Goal: Task Accomplishment & Management: Use online tool/utility

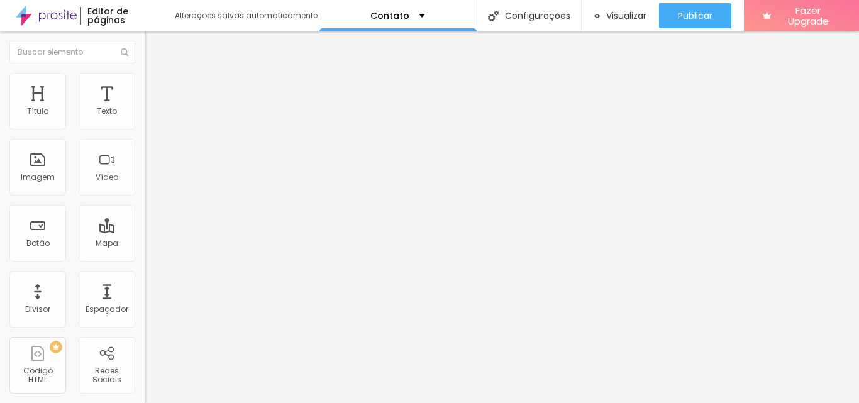
click at [145, 254] on div "Instagram" at bounding box center [217, 258] width 145 height 8
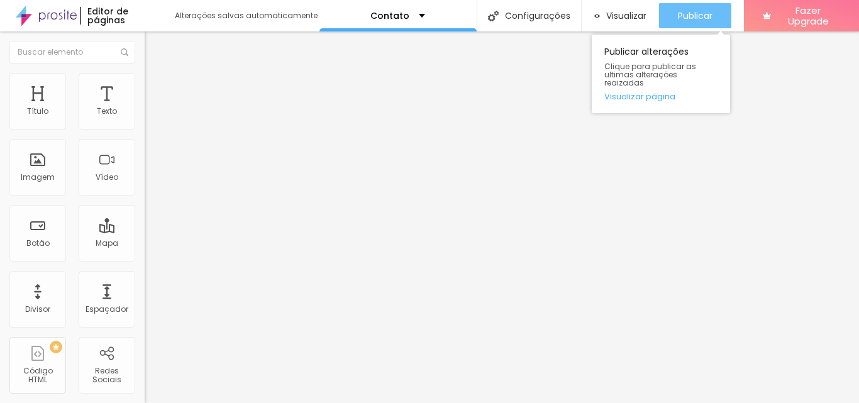
click at [673, 23] on button "Publicar" at bounding box center [695, 15] width 72 height 25
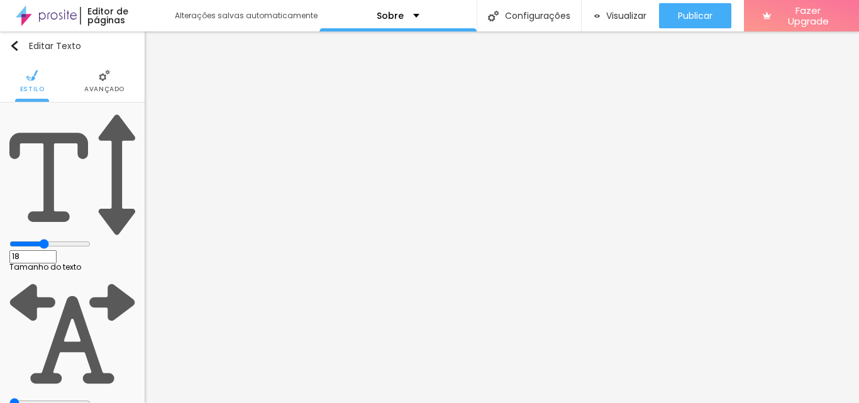
type input "1.1"
type input "14"
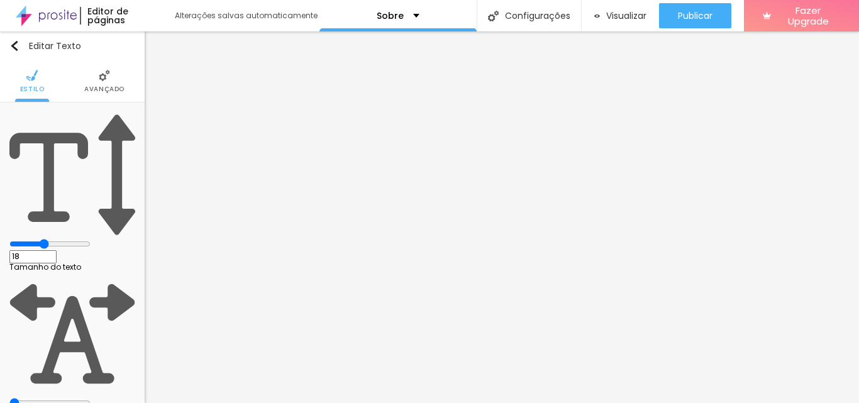
type input "14"
click at [48, 239] on input "range" at bounding box center [49, 244] width 81 height 10
type input "15"
type input "16"
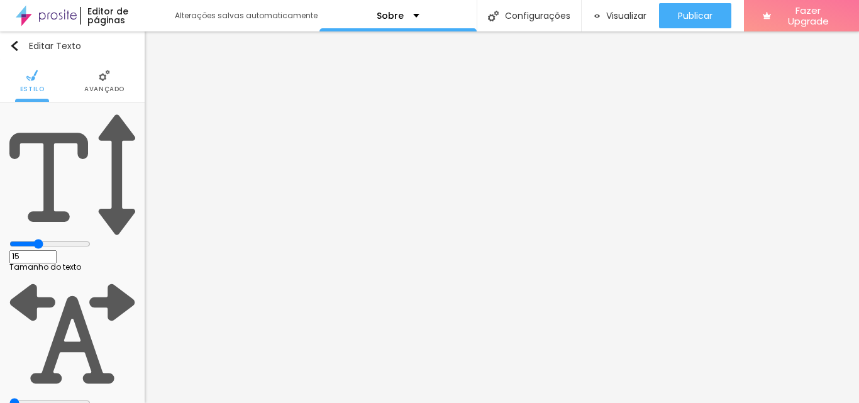
type input "16"
type input "17"
type input "18"
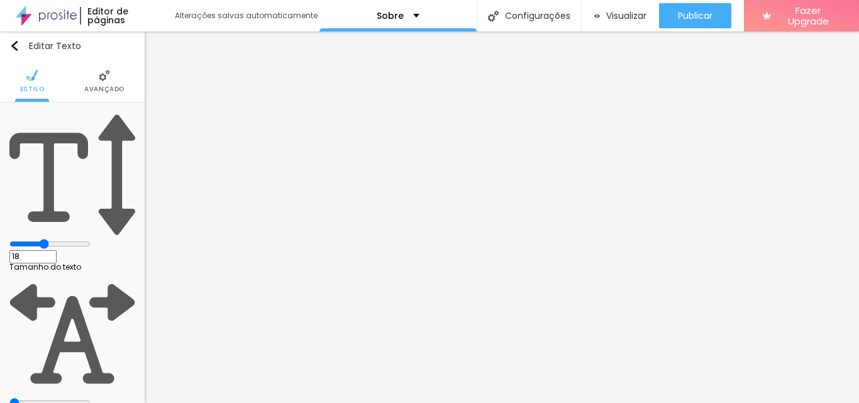
type input "19"
type input "20"
type input "19"
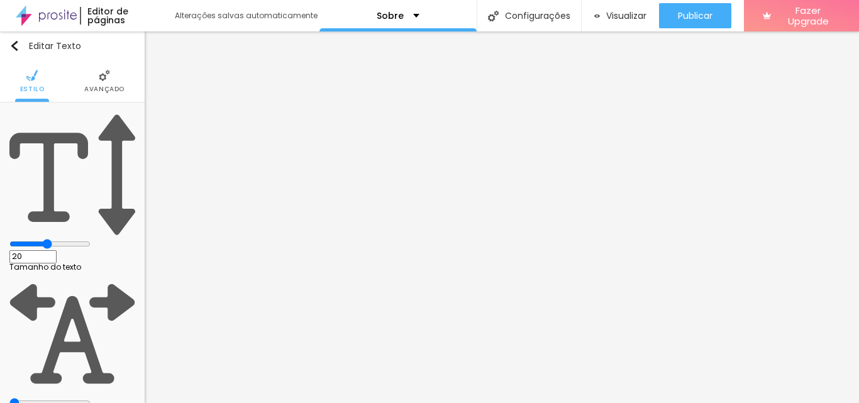
type input "19"
type input "18"
type input "17"
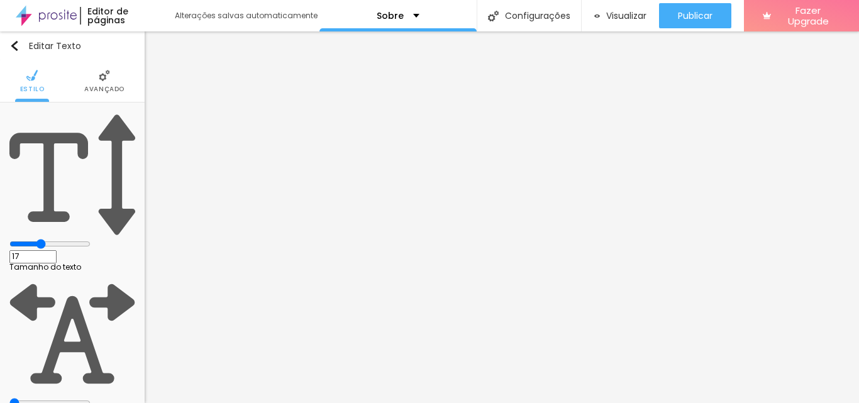
type input "16"
type input "15"
type input "1.6"
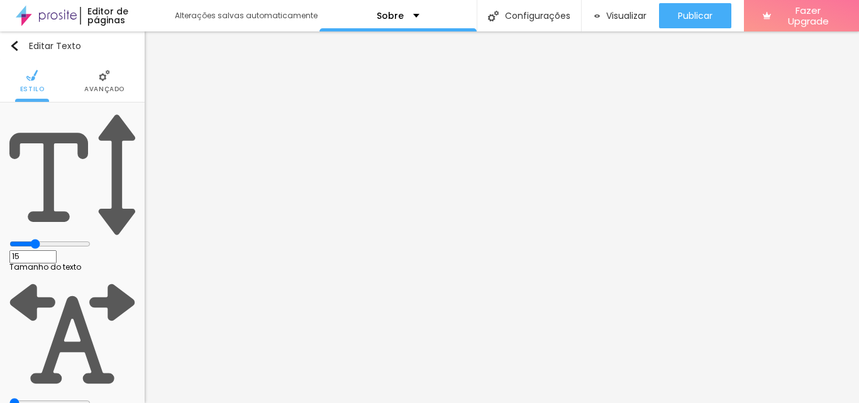
type input "1.6"
type input "1.1"
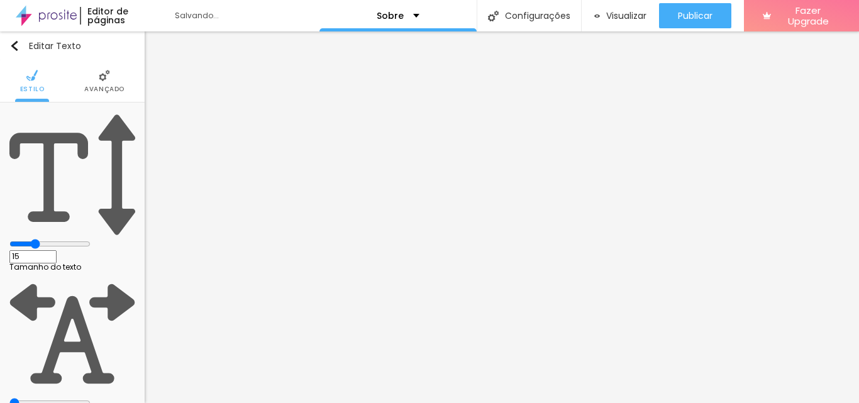
click at [53, 239] on input "range" at bounding box center [49, 244] width 81 height 10
type input "18"
click at [60, 239] on input "range" at bounding box center [49, 244] width 81 height 10
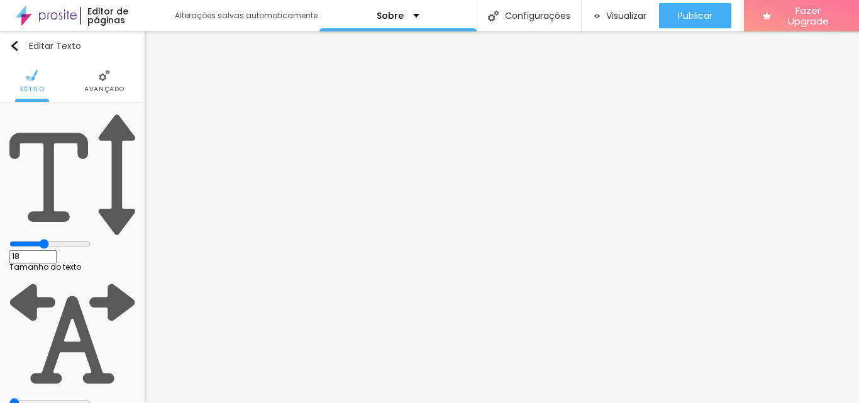
type input "19"
type input "20"
type input "19"
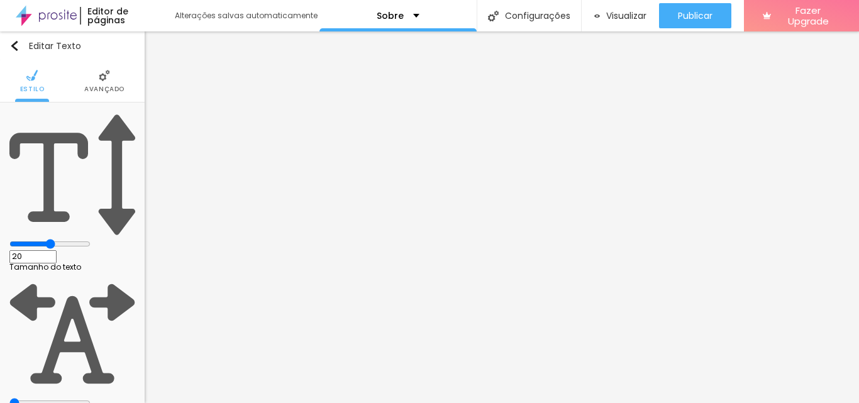
type input "19"
click at [63, 239] on input "range" at bounding box center [49, 244] width 81 height 10
type input "0.9"
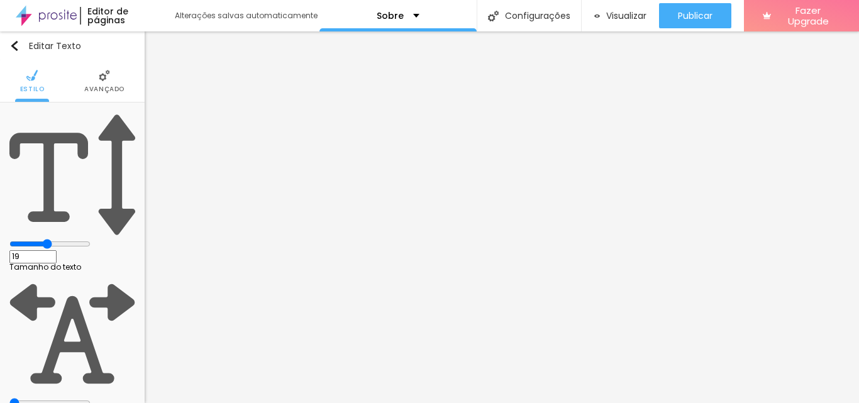
type input "0.9"
type input "1"
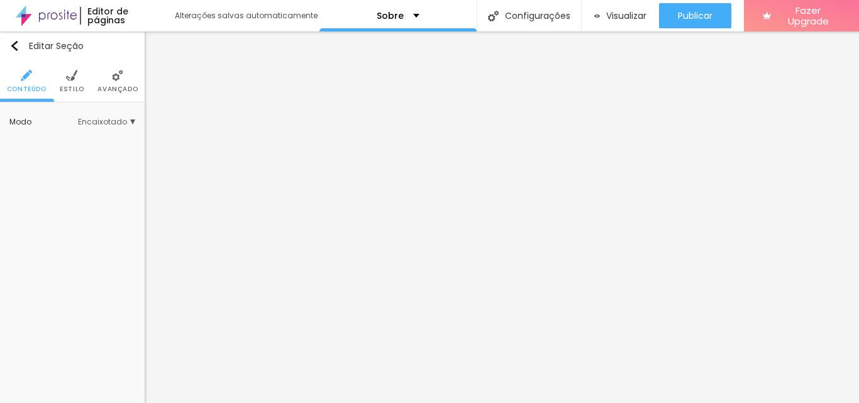
click at [66, 75] on img at bounding box center [71, 75] width 11 height 11
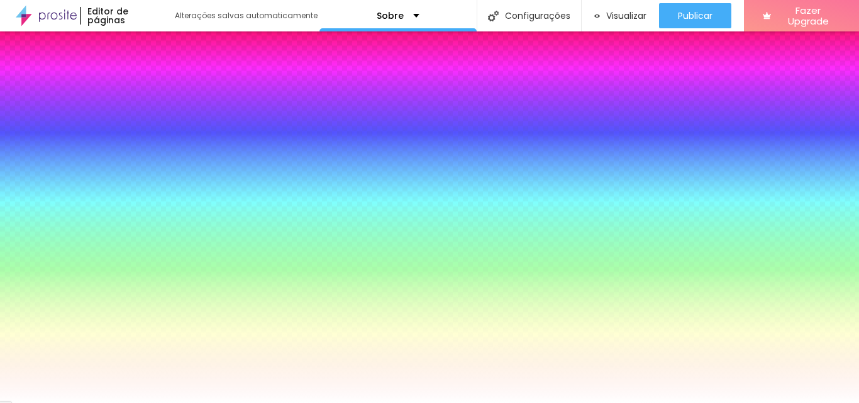
click at [102, 236] on input "#FFFFFF" at bounding box center [84, 242] width 151 height 13
click at [94, 236] on div at bounding box center [72, 236] width 126 height 0
click at [90, 236] on div at bounding box center [72, 236] width 126 height 0
click at [111, 287] on div at bounding box center [429, 201] width 859 height 403
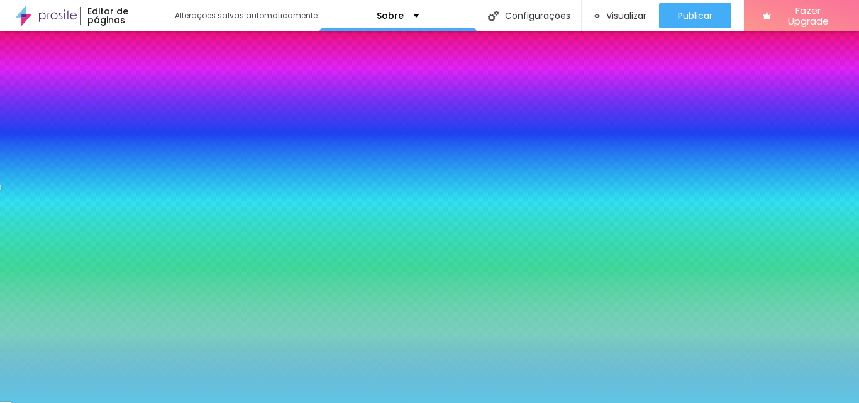
click at [67, 253] on div at bounding box center [429, 201] width 859 height 403
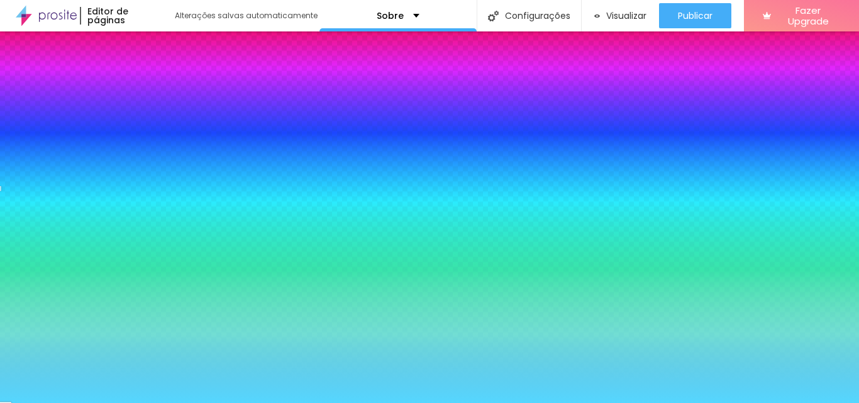
drag, startPoint x: 68, startPoint y: 253, endPoint x: 74, endPoint y: 240, distance: 14.1
click at [74, 248] on div at bounding box center [72, 248] width 126 height 0
click at [91, 236] on div at bounding box center [72, 236] width 126 height 0
type input "#55D7FF"
click at [125, 281] on div at bounding box center [429, 201] width 859 height 403
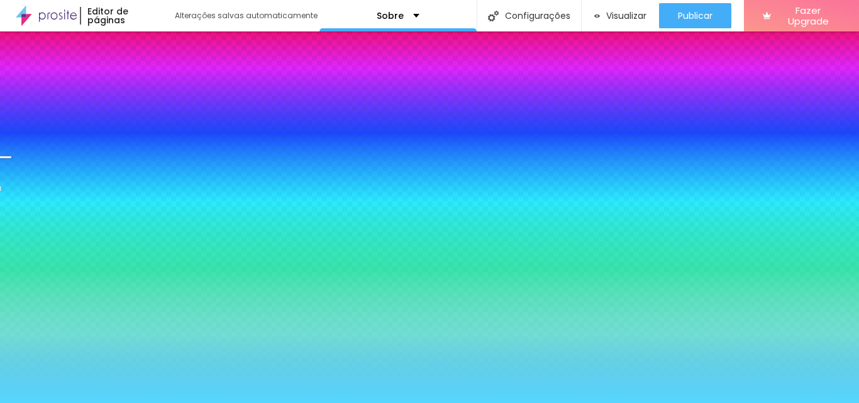
click at [125, 283] on div at bounding box center [429, 201] width 859 height 403
click at [125, 289] on div at bounding box center [429, 201] width 859 height 403
click at [124, 270] on div at bounding box center [429, 201] width 859 height 403
click at [123, 256] on div at bounding box center [429, 201] width 859 height 403
click at [124, 269] on div at bounding box center [429, 201] width 859 height 403
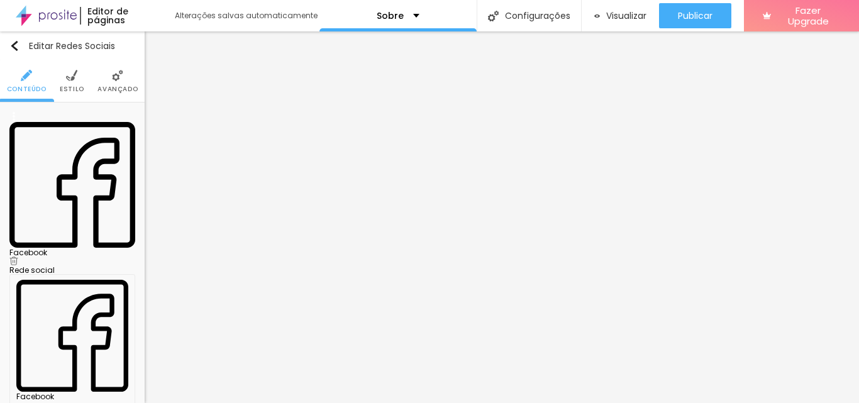
click at [53, 249] on div "Facebook" at bounding box center [72, 253] width 126 height 8
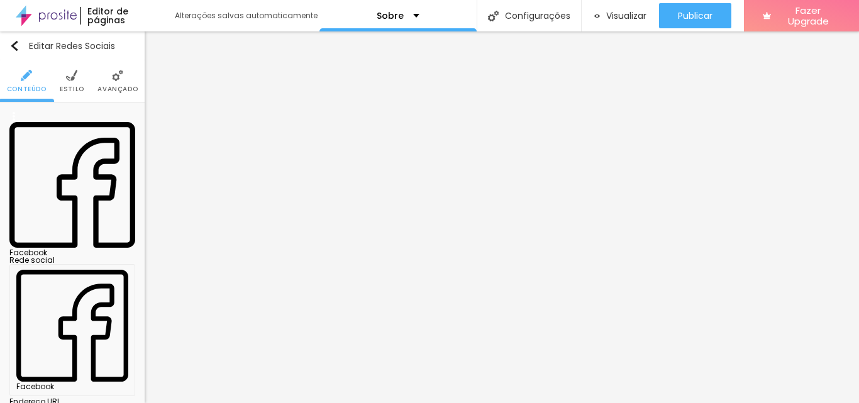
click at [30, 123] on img at bounding box center [72, 185] width 126 height 126
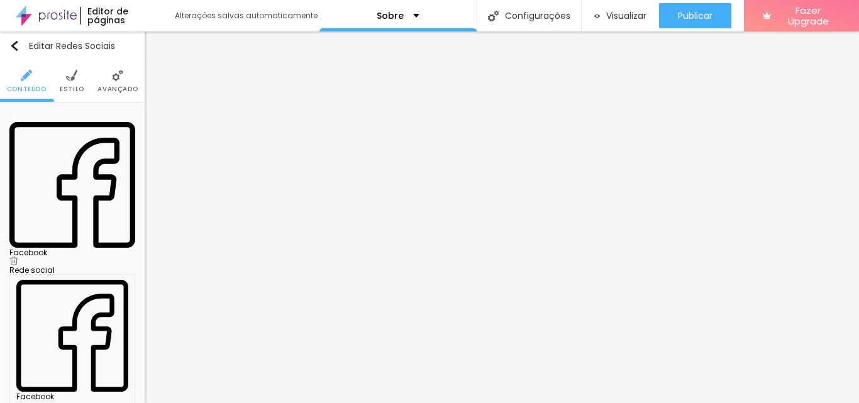
paste input "www.instagram.com/inspiracoes__273/"
type input "[URL][DOMAIN_NAME]"
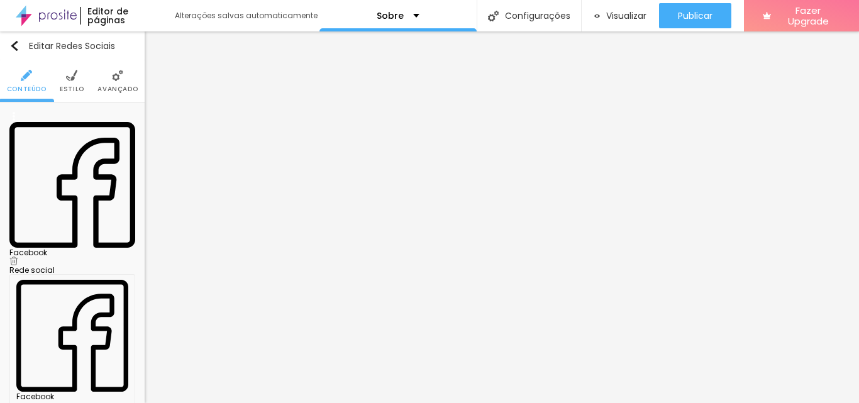
scroll to position [0, 0]
click at [71, 249] on div "Facebook" at bounding box center [72, 253] width 126 height 8
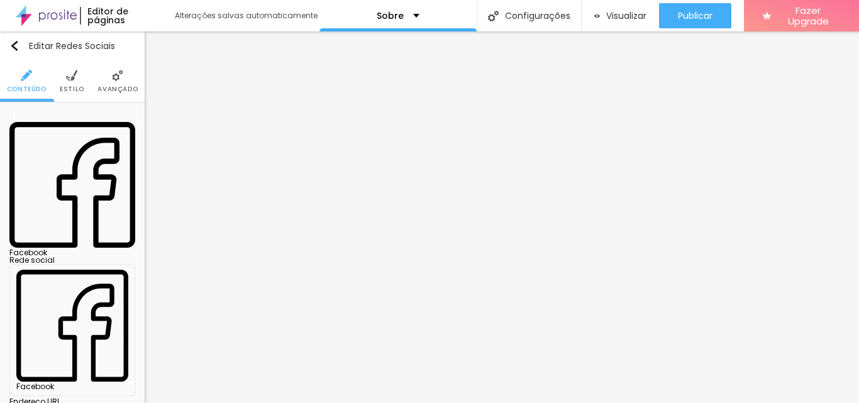
click at [71, 249] on div "Facebook" at bounding box center [72, 253] width 126 height 8
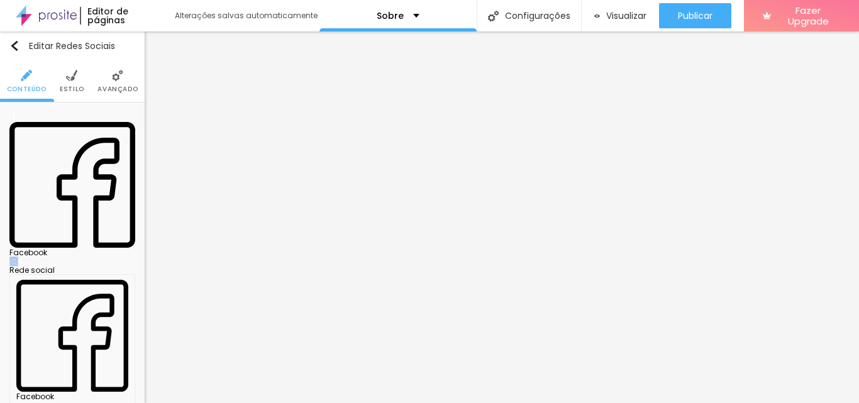
click at [71, 128] on div "Facebook" at bounding box center [72, 189] width 126 height 155
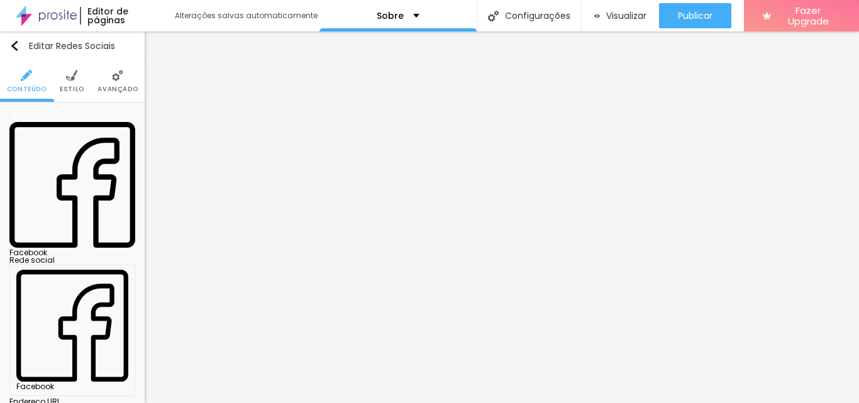
paste input "www.facebook.com/profile.php?id=61577937152243"
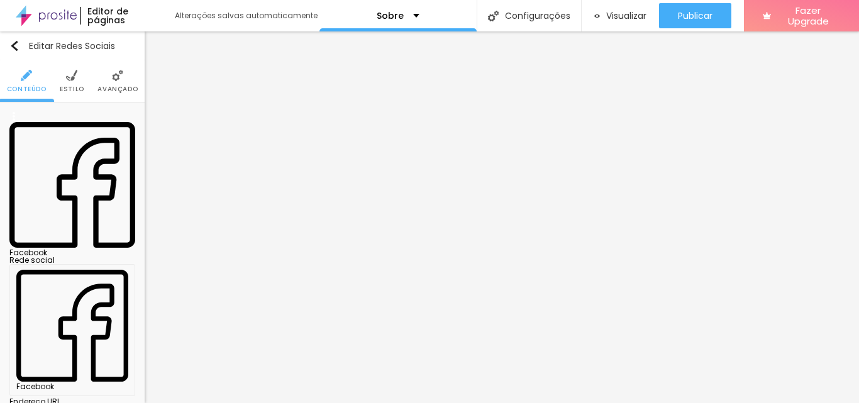
type input "[URL][DOMAIN_NAME]"
click at [75, 249] on div "Facebook" at bounding box center [72, 253] width 126 height 8
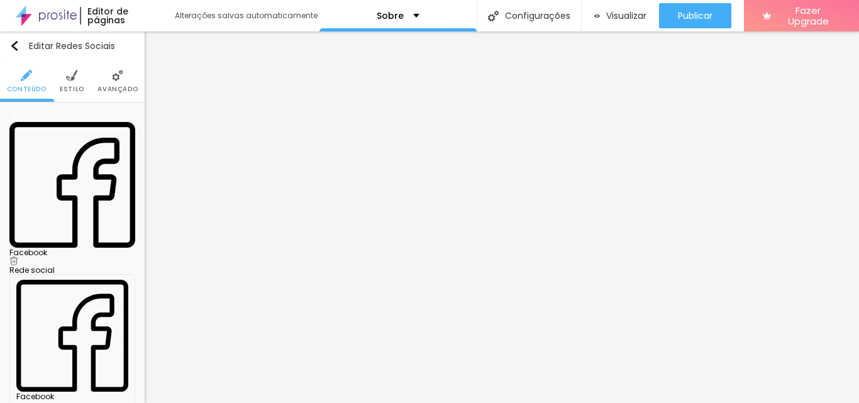
scroll to position [0, 0]
click at [76, 249] on div "Facebook" at bounding box center [72, 253] width 126 height 8
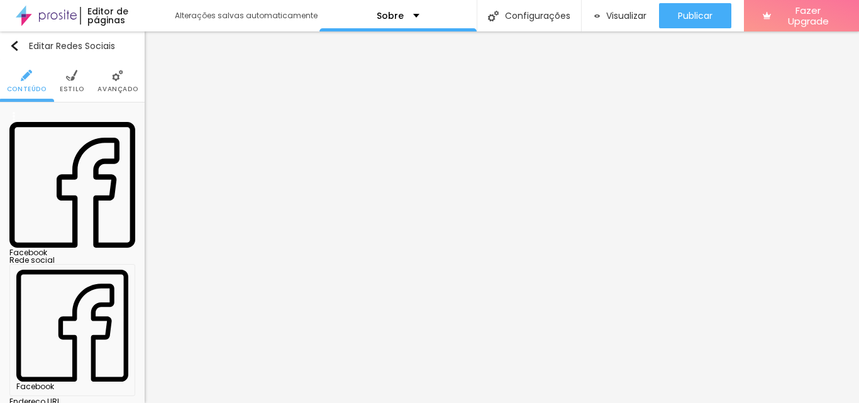
click at [76, 249] on div "Facebook" at bounding box center [72, 253] width 126 height 8
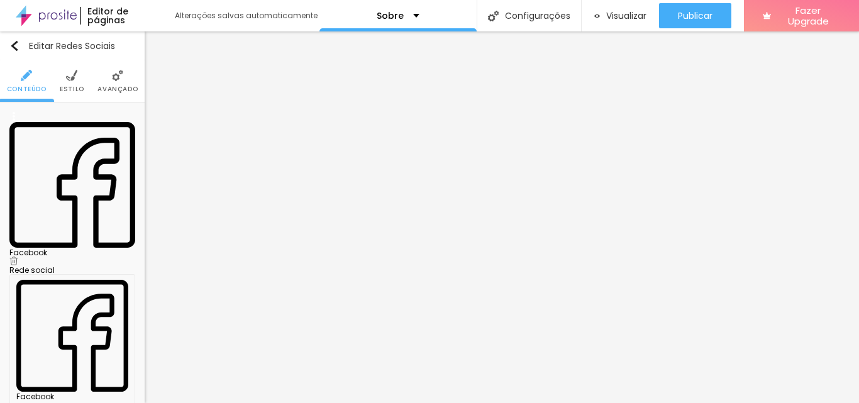
paste input "www.flickr.com/photos/201404874@N04/albums"
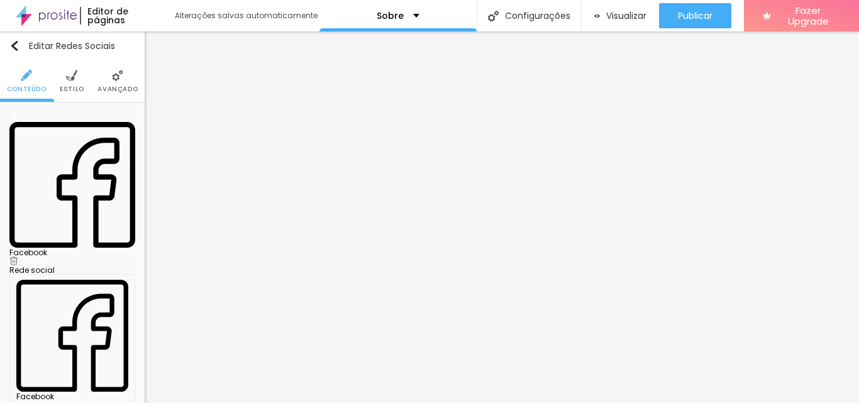
type input "[URL][DOMAIN_NAME]"
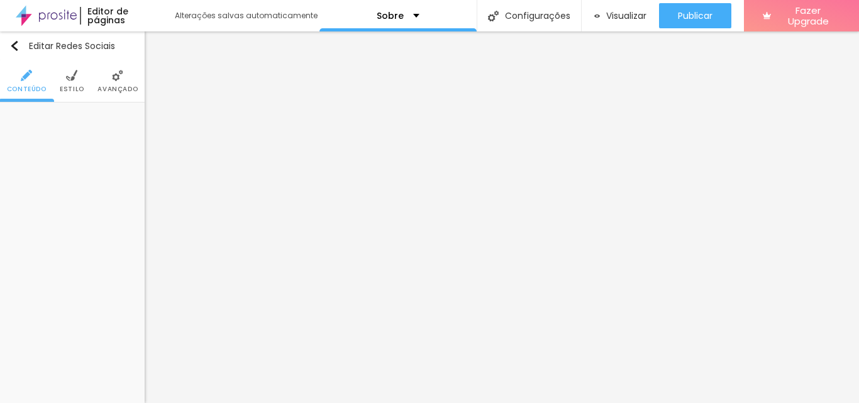
drag, startPoint x: 14, startPoint y: 118, endPoint x: 14, endPoint y: 148, distance: 29.5
type input "[URL][DOMAIN_NAME]"
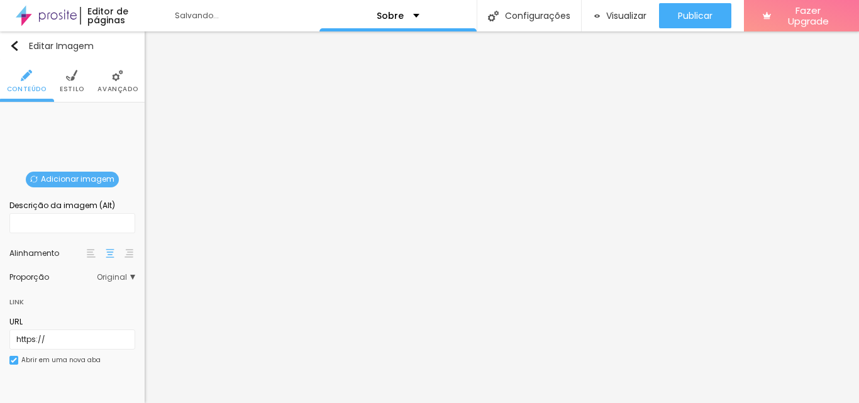
click at [95, 179] on span "Adicionar imagem" at bounding box center [72, 180] width 93 height 16
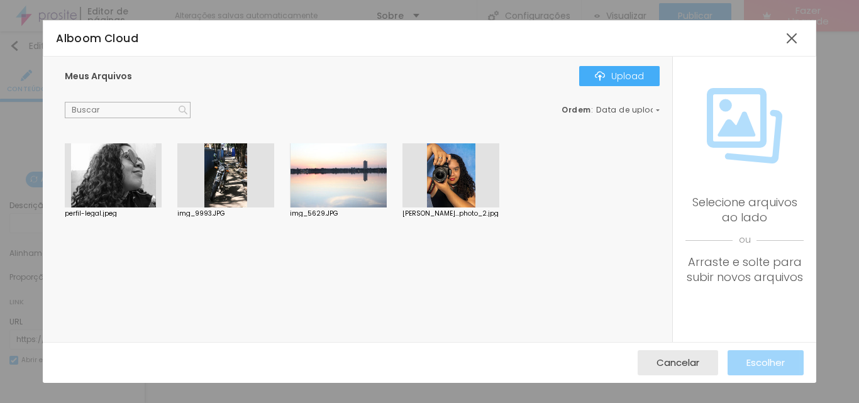
click at [418, 191] on div at bounding box center [450, 175] width 97 height 64
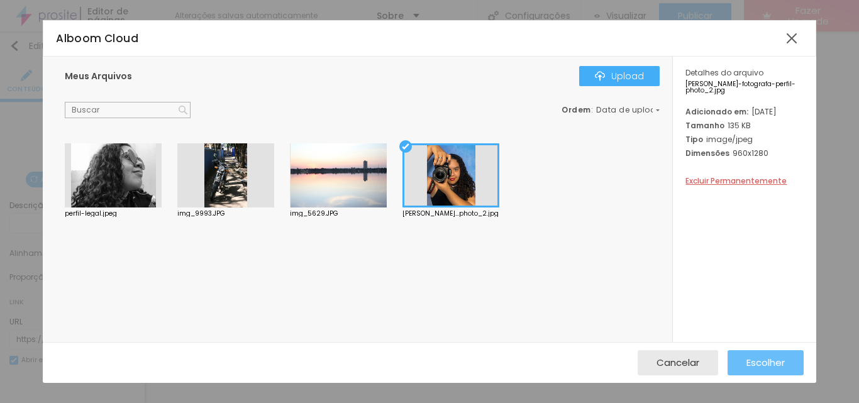
click at [732, 356] on button "Escolher" at bounding box center [765, 362] width 76 height 25
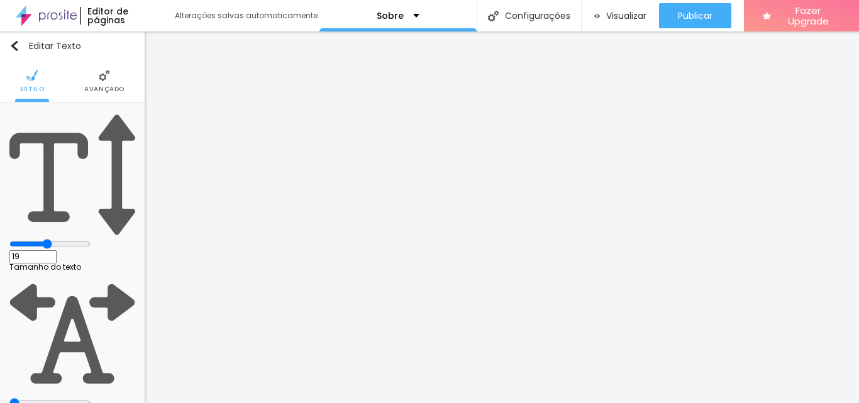
type input "23"
click at [76, 239] on input "range" at bounding box center [49, 244] width 81 height 10
type input "1.2"
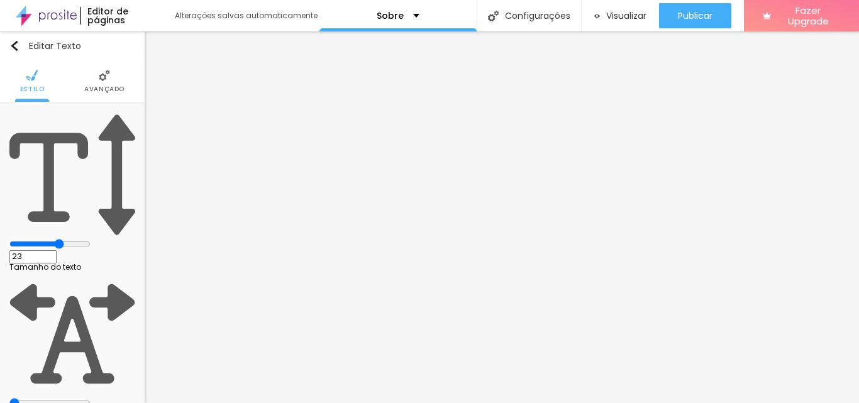
type input "1.2"
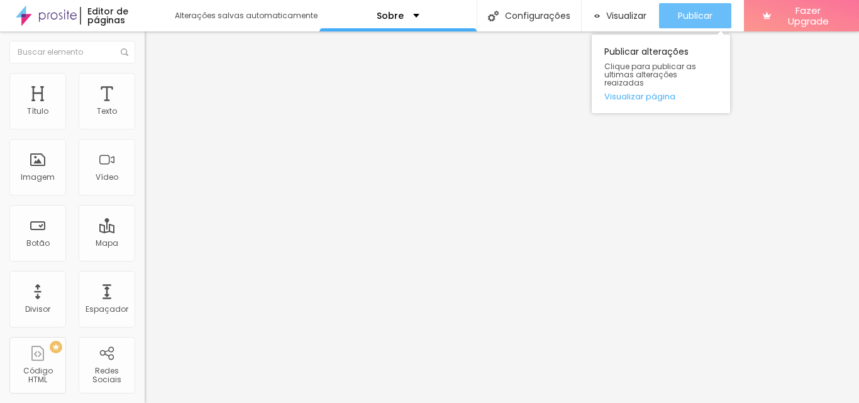
click at [690, 11] on span "Publicar" at bounding box center [695, 16] width 35 height 10
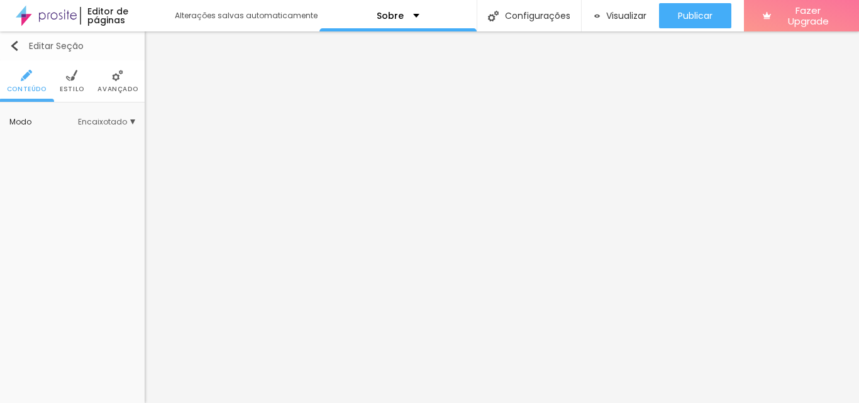
click at [18, 50] on img "button" at bounding box center [14, 46] width 10 height 10
click at [16, 52] on button "Editar Seção" at bounding box center [72, 45] width 145 height 29
click at [80, 86] on span "Estilo" at bounding box center [72, 89] width 25 height 6
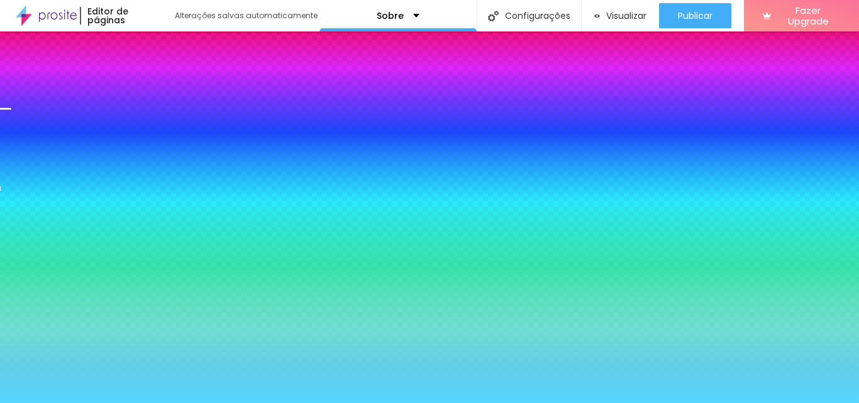
click at [20, 75] on li "Conteúdo" at bounding box center [27, 80] width 40 height 41
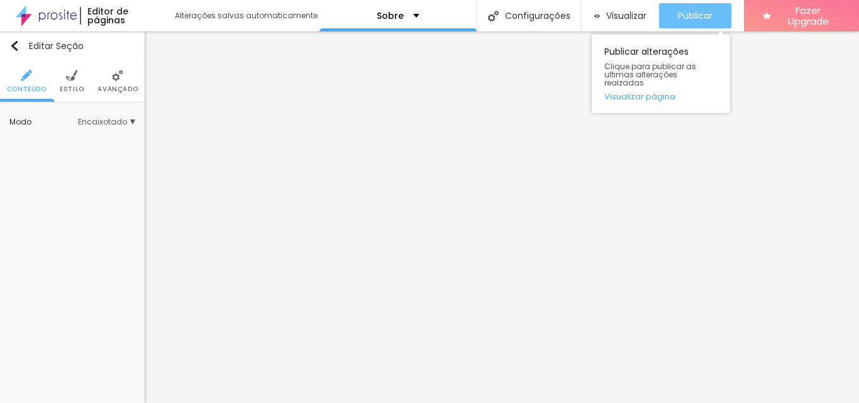
click at [691, 15] on span "Publicar" at bounding box center [695, 16] width 35 height 10
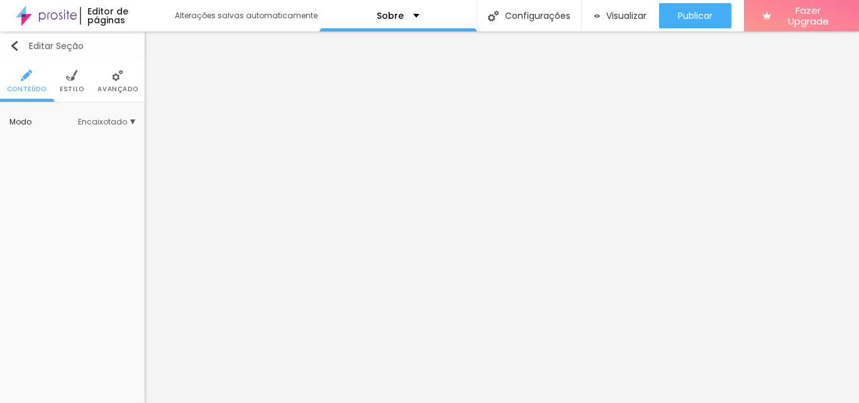
click at [14, 46] on img "button" at bounding box center [14, 46] width 10 height 10
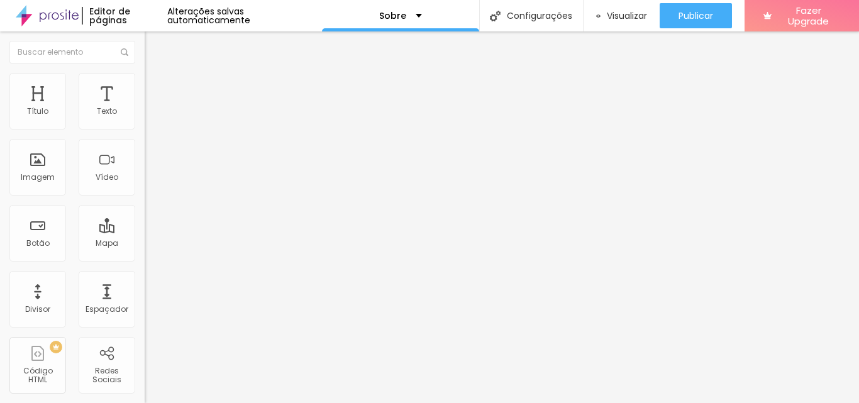
click at [145, 40] on button "Editar Coluna" at bounding box center [217, 45] width 145 height 29
click at [154, 49] on img "button" at bounding box center [159, 46] width 10 height 10
click at [154, 43] on img "button" at bounding box center [159, 46] width 10 height 10
click at [154, 46] on img "button" at bounding box center [159, 46] width 10 height 10
click at [145, 50] on button "Editar Coluna" at bounding box center [217, 45] width 145 height 29
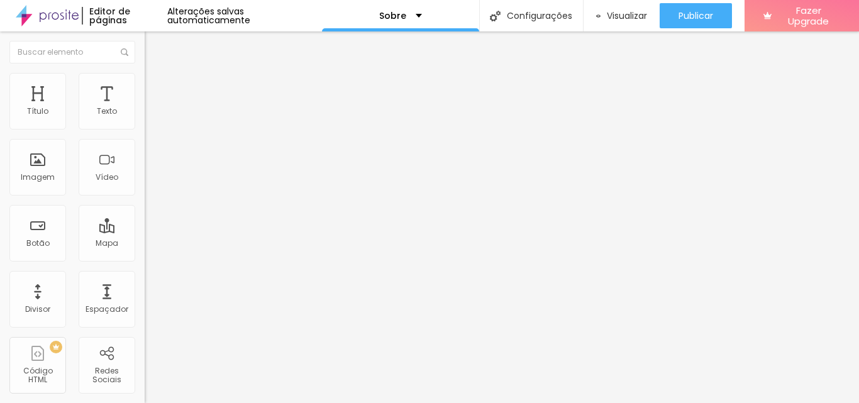
click at [156, 87] on span "Avançado" at bounding box center [176, 81] width 41 height 11
click at [145, 73] on li "Estilo" at bounding box center [217, 66] width 145 height 13
click at [145, 52] on button "Editar Texto" at bounding box center [217, 45] width 145 height 29
click at [145, 119] on span "Titulo 2" at bounding box center [165, 111] width 41 height 16
click at [155, 120] on span "Titulo 2" at bounding box center [175, 112] width 41 height 16
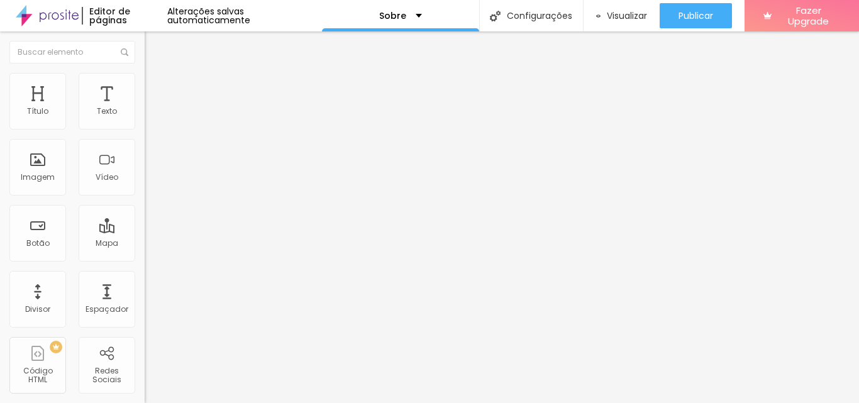
click at [145, 108] on span "Titulo 1" at bounding box center [165, 100] width 41 height 18
click at [145, 83] on li "Avançado" at bounding box center [217, 79] width 145 height 13
type input "80"
click at [145, 231] on input "range" at bounding box center [185, 236] width 81 height 10
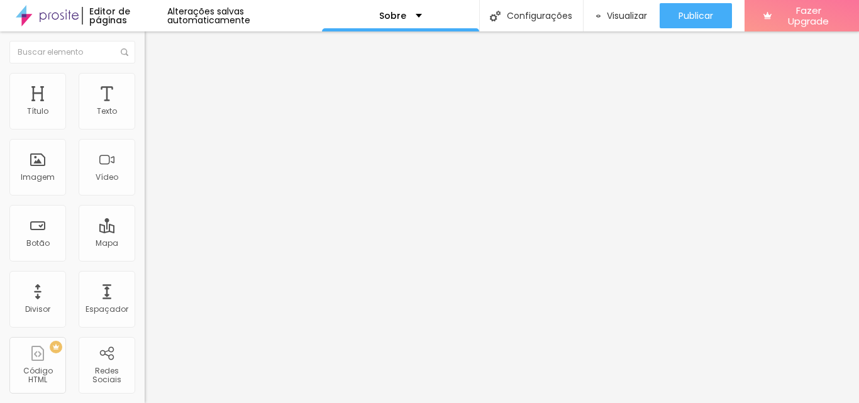
type input "9"
click at [145, 231] on input "range" at bounding box center [185, 236] width 81 height 10
type input "4"
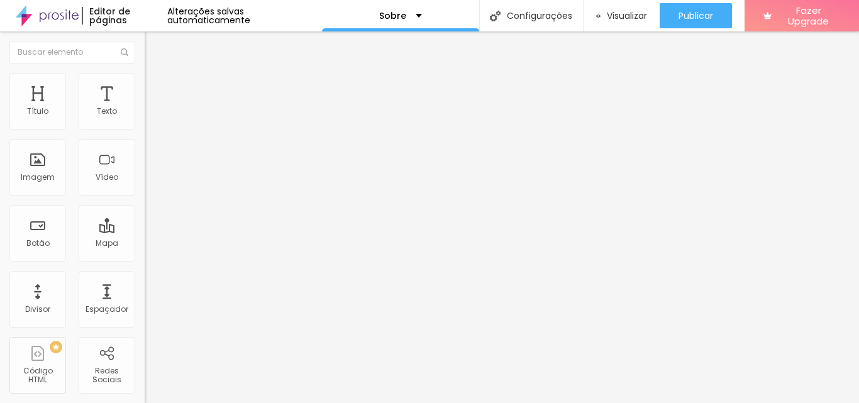
type input "0"
drag, startPoint x: 34, startPoint y: 123, endPoint x: 11, endPoint y: 133, distance: 24.5
type input "0"
click at [145, 231] on input "range" at bounding box center [185, 236] width 81 height 10
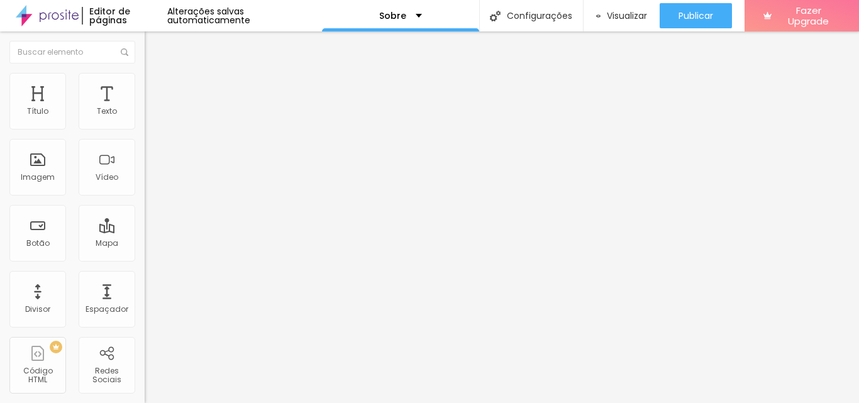
type input "45"
type input "63"
type input "83"
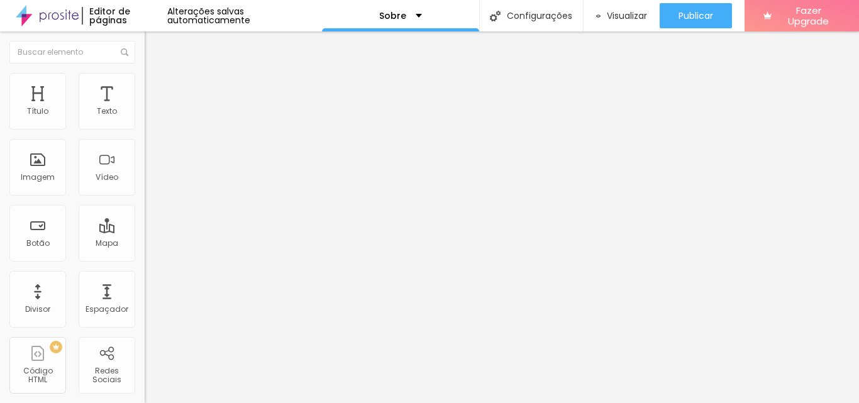
type input "83"
type input "68"
type input "47"
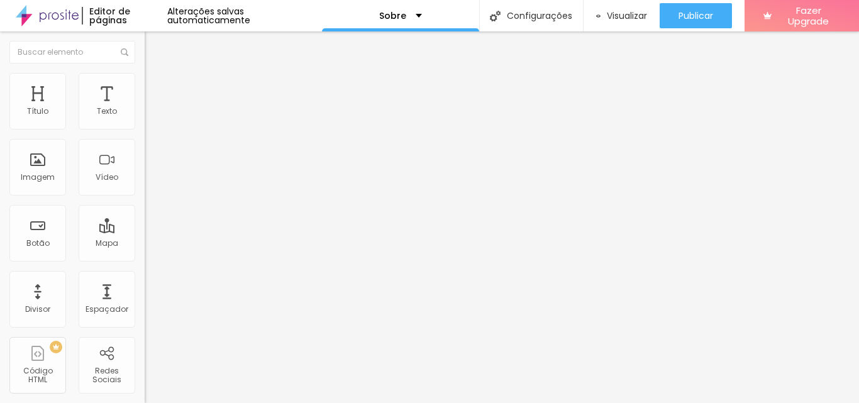
type input "42"
type input "38"
type input "35"
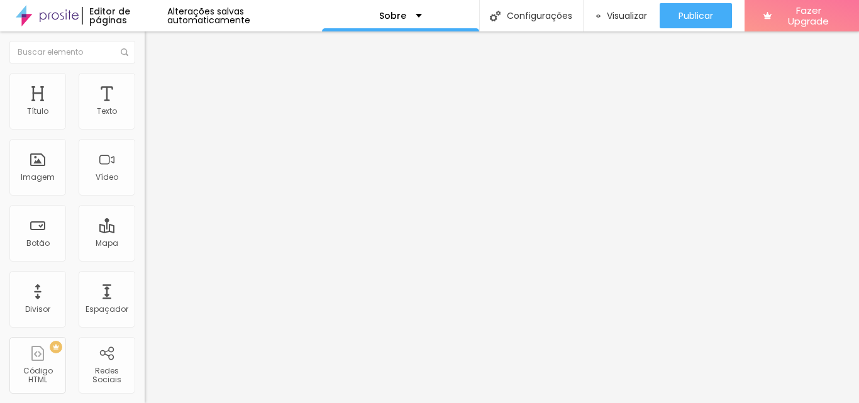
type input "35"
type input "34"
type input "33"
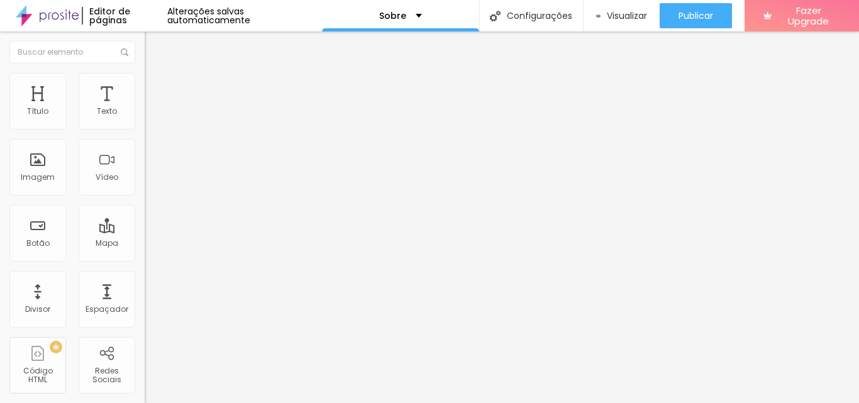
type input "30"
type input "27"
type input "21"
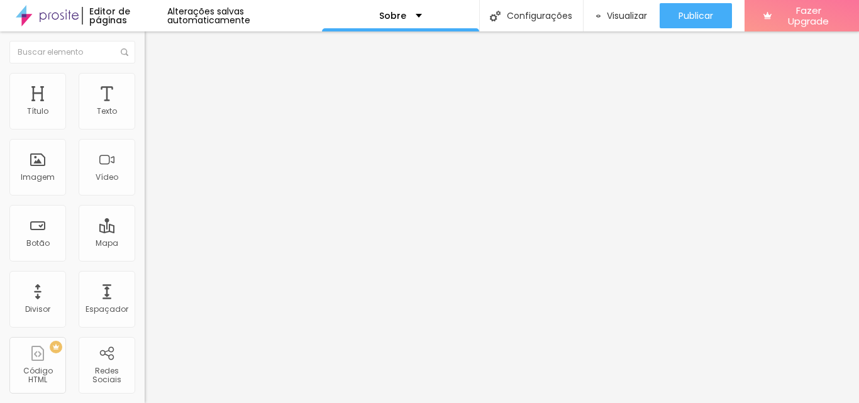
type input "21"
type input "17"
type input "14"
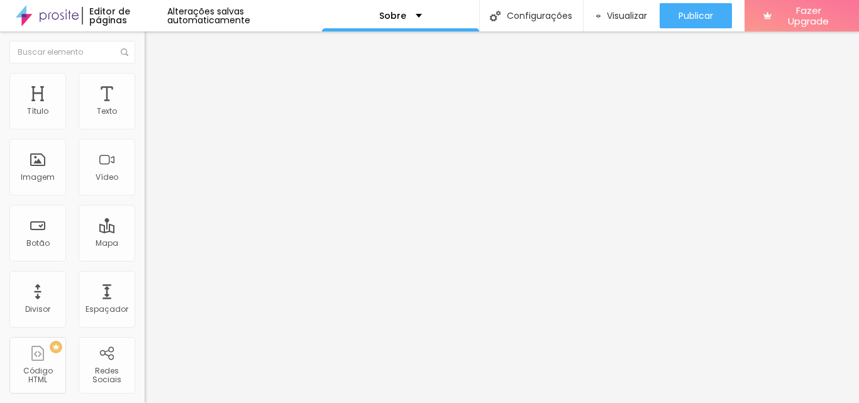
type input "10"
type input "5"
type input "3"
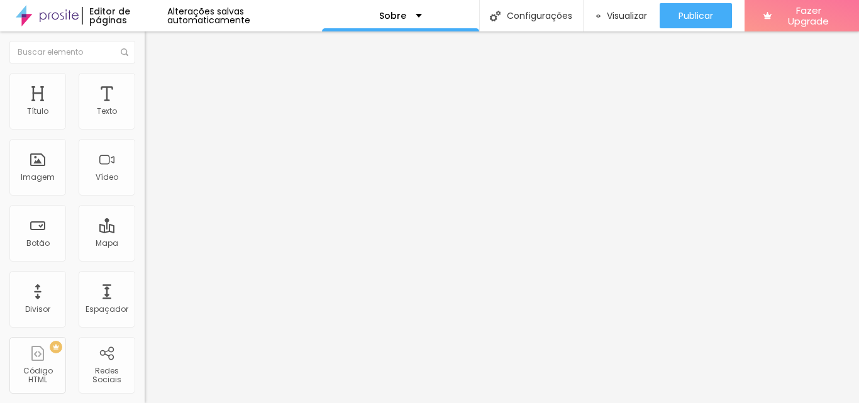
type input "3"
type input "2"
type input "0"
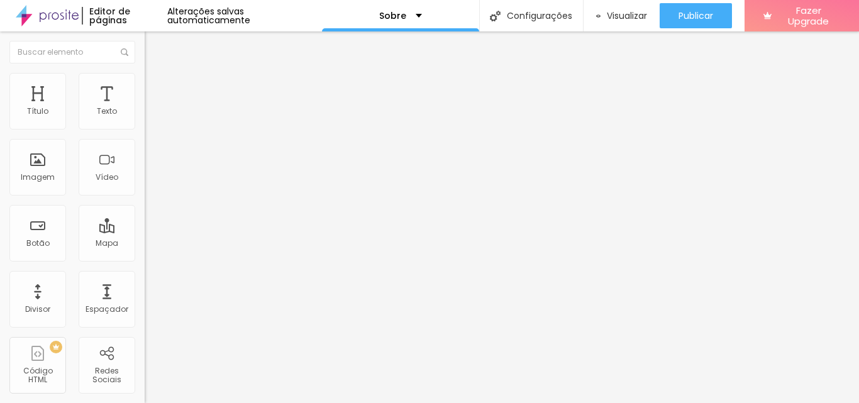
drag, startPoint x: 60, startPoint y: 147, endPoint x: 21, endPoint y: 153, distance: 38.8
type input "0"
click at [145, 85] on ul "Estilo Avançado" at bounding box center [217, 72] width 145 height 25
click at [156, 74] on span "Estilo" at bounding box center [165, 68] width 19 height 11
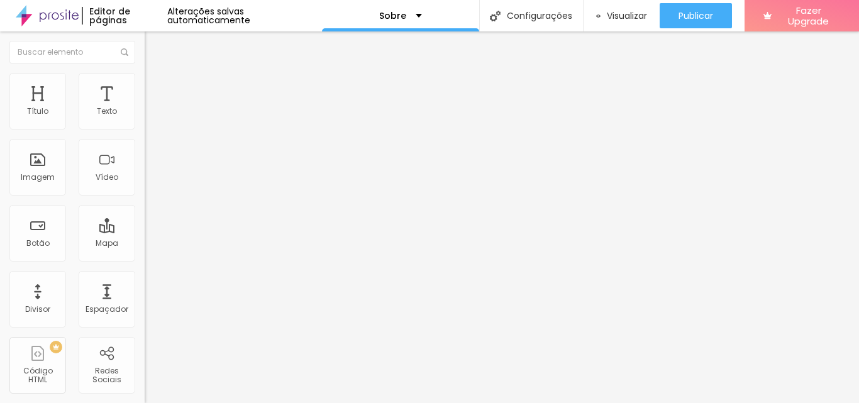
click at [145, 118] on span "Titulo 2" at bounding box center [165, 112] width 41 height 11
click at [145, 145] on div "Titulo 5 H5" at bounding box center [217, 141] width 145 height 8
click at [145, 108] on span "Titulo 1" at bounding box center [165, 100] width 41 height 18
click at [145, 108] on span "Adicionar imagem" at bounding box center [185, 102] width 81 height 11
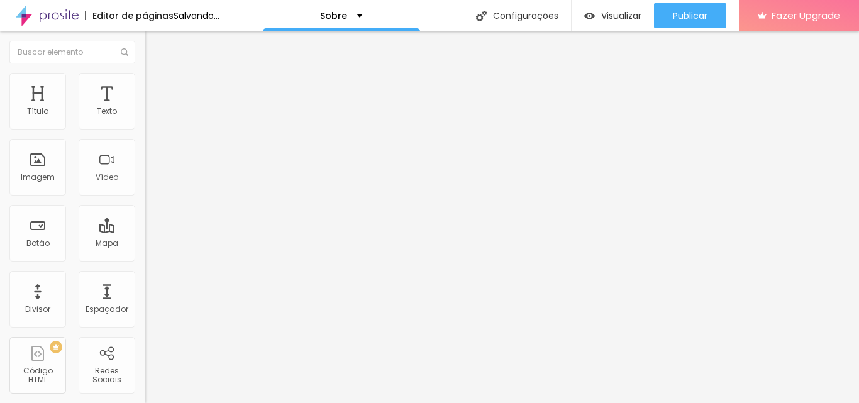
click at [145, 108] on span "Adicionar imagem" at bounding box center [185, 102] width 81 height 11
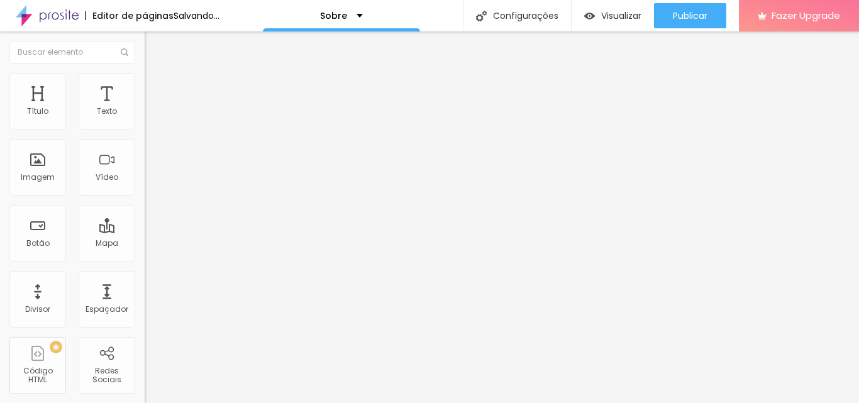
click at [145, 125] on div "TikTok" at bounding box center [217, 123] width 145 height 8
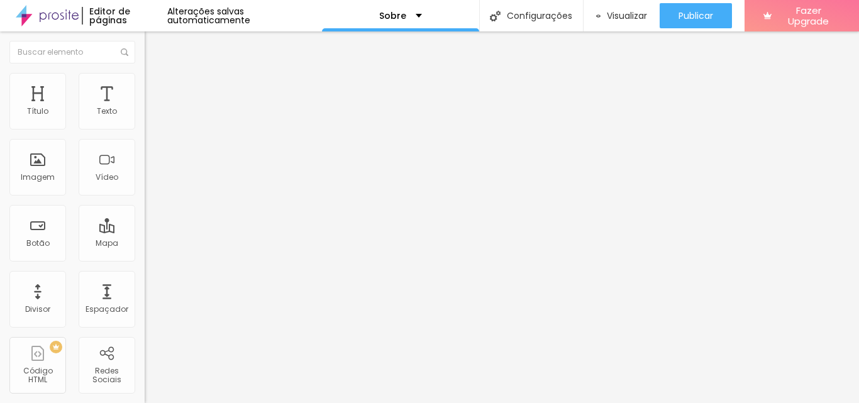
click at [151, 151] on div "TikTok" at bounding box center [216, 145] width 131 height 11
click at [145, 254] on div "Facebook" at bounding box center [217, 258] width 145 height 8
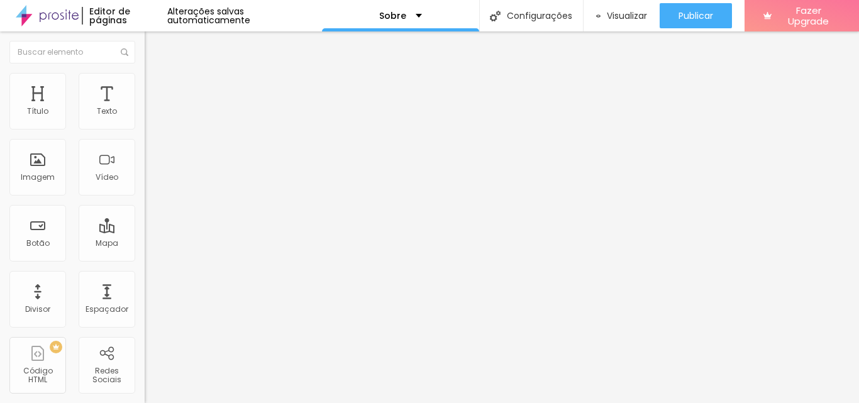
drag, startPoint x: 17, startPoint y: 118, endPoint x: 19, endPoint y: 144, distance: 25.8
type input "https://"
type input "[URL][DOMAIN_NAME]"
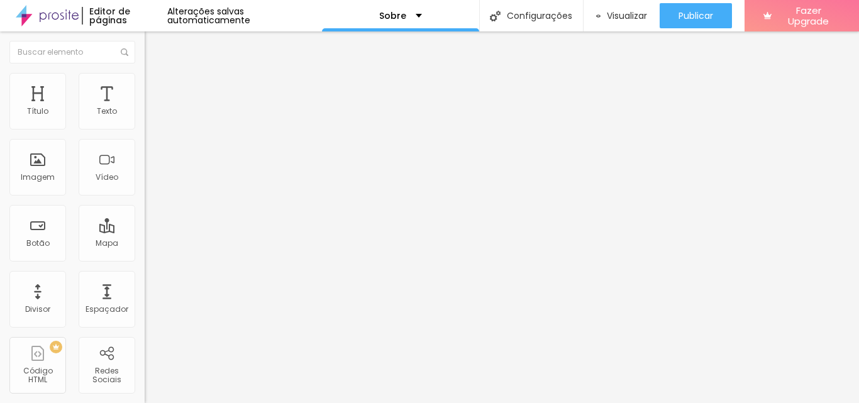
type input "[URL][DOMAIN_NAME]"
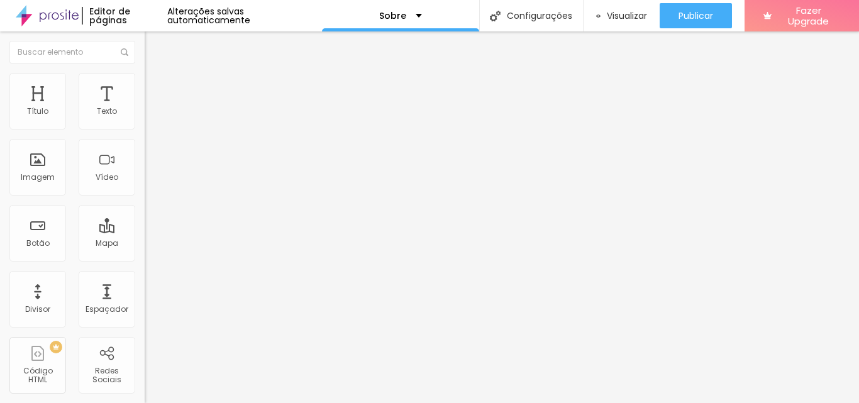
click at [156, 84] on span "Avançado" at bounding box center [176, 81] width 41 height 11
click at [145, 52] on button "Editar Texto" at bounding box center [217, 45] width 145 height 29
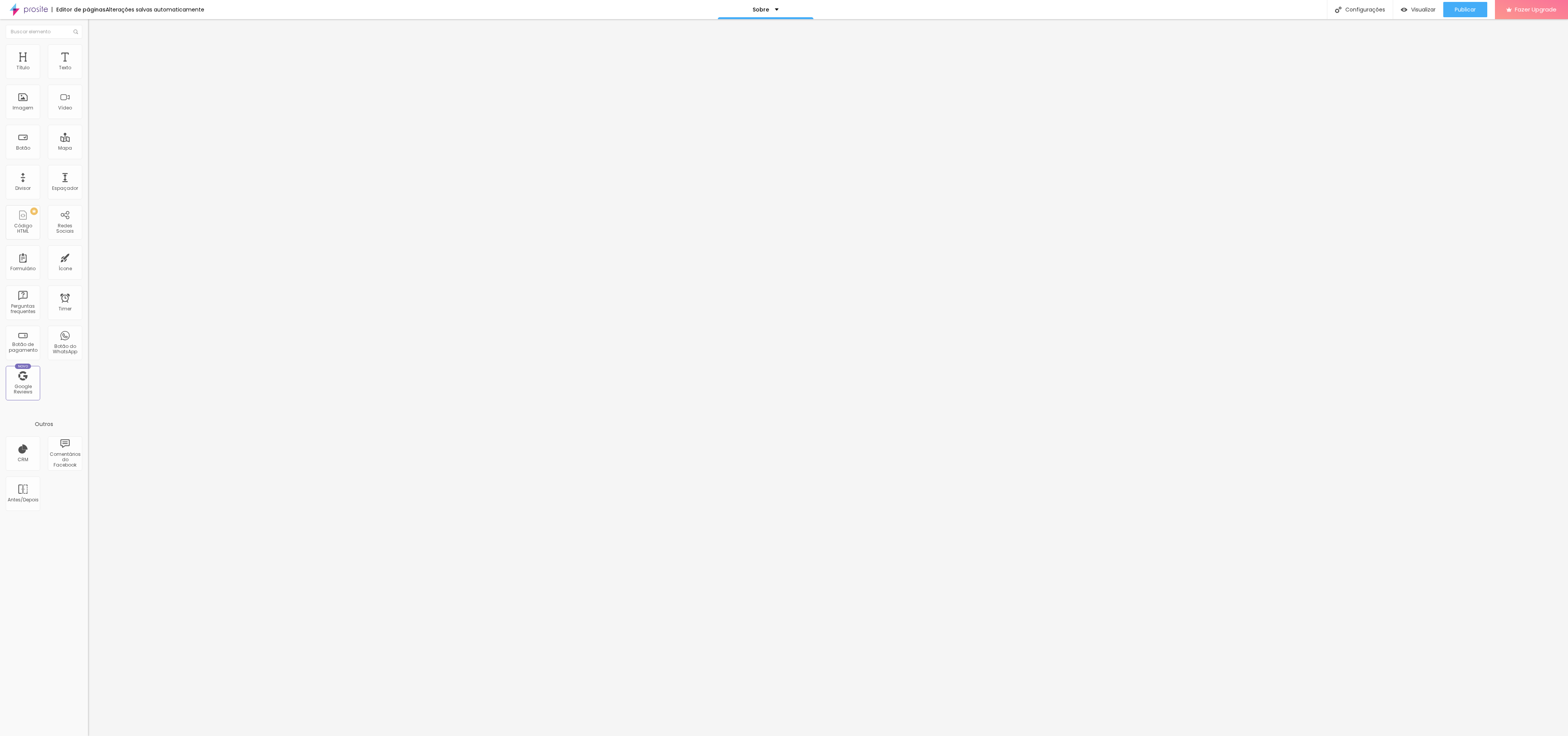
click at [88, 43] on ul "Estilo Avançado" at bounding box center [132, 44] width 88 height 15
click at [88, 44] on li "Avançado" at bounding box center [132, 48] width 88 height 8
click at [88, 52] on ul "Estilo Avançado" at bounding box center [132, 44] width 88 height 15
click at [95, 45] on span "Estilo" at bounding box center [100, 41] width 12 height 7
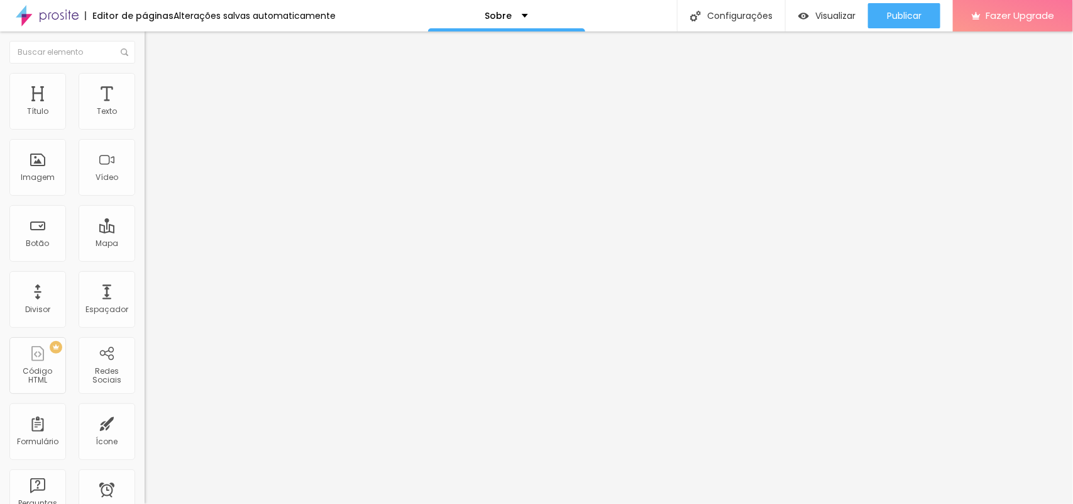
click at [150, 117] on icon "button" at bounding box center [154, 113] width 8 height 8
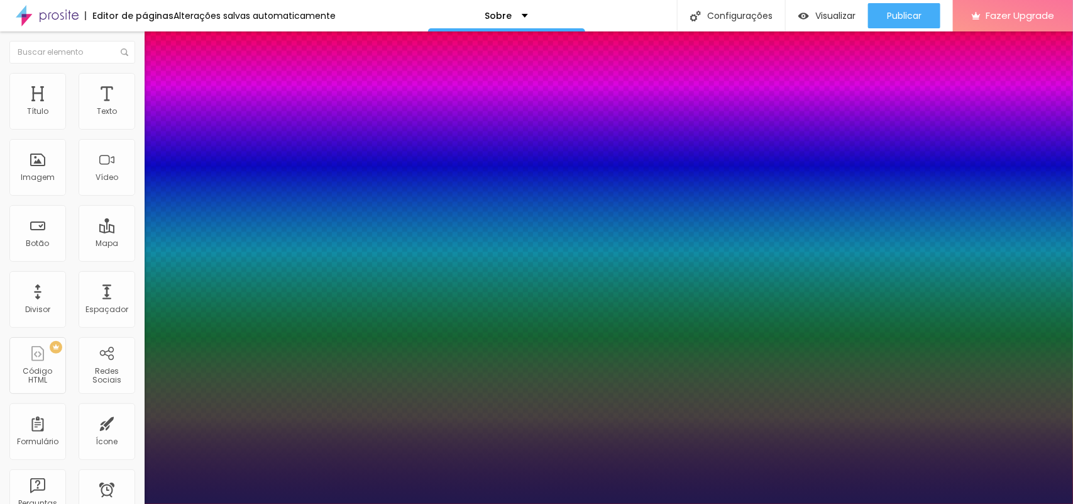
type input "1"
type input "2.6"
type input "1"
type input "2.6"
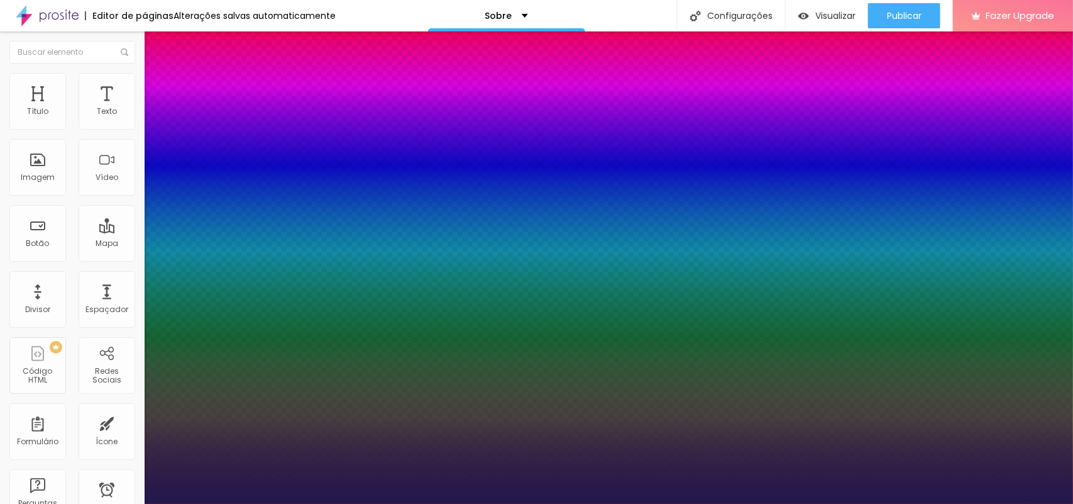
type input "1"
type input "1.2"
type input "1"
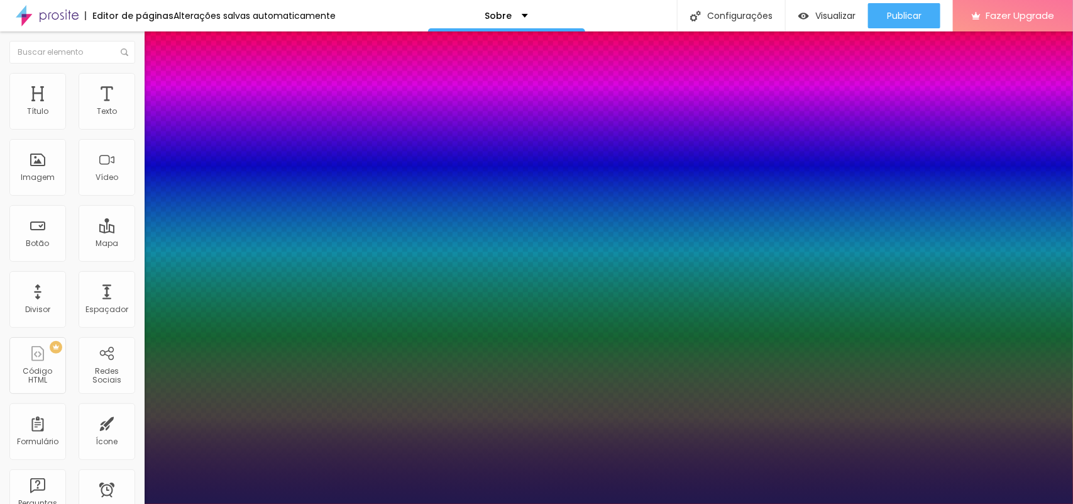
type input "1.2"
type input "31"
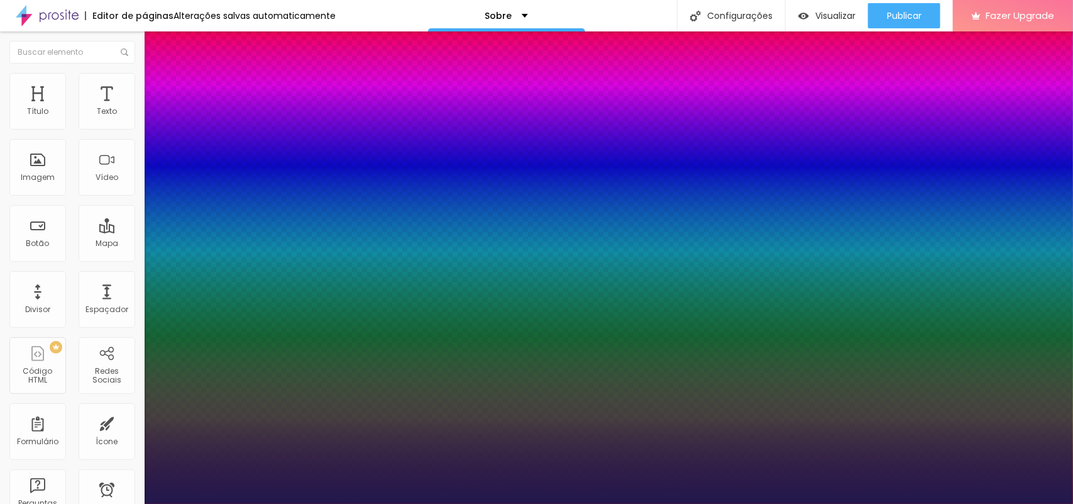
type input "16"
type input "0"
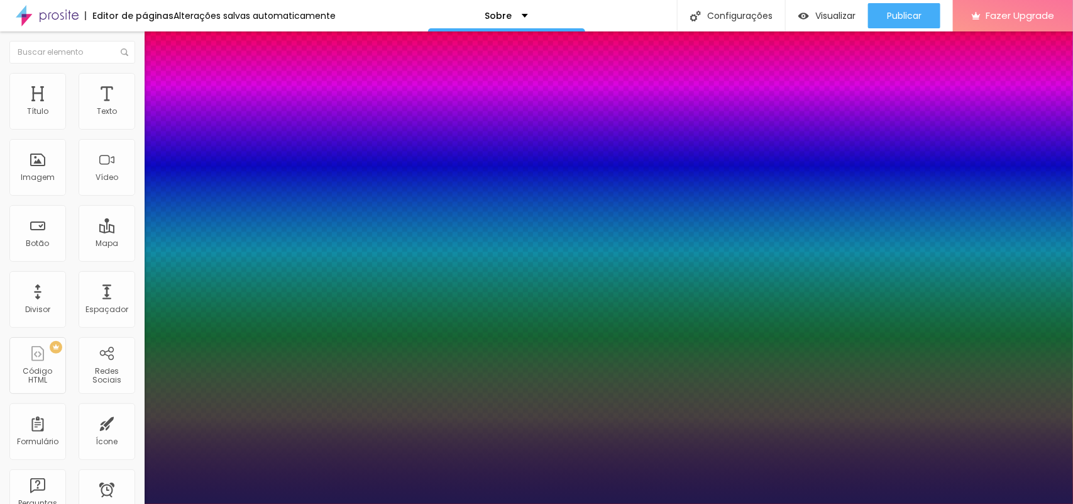
type input "0"
type input "4.9"
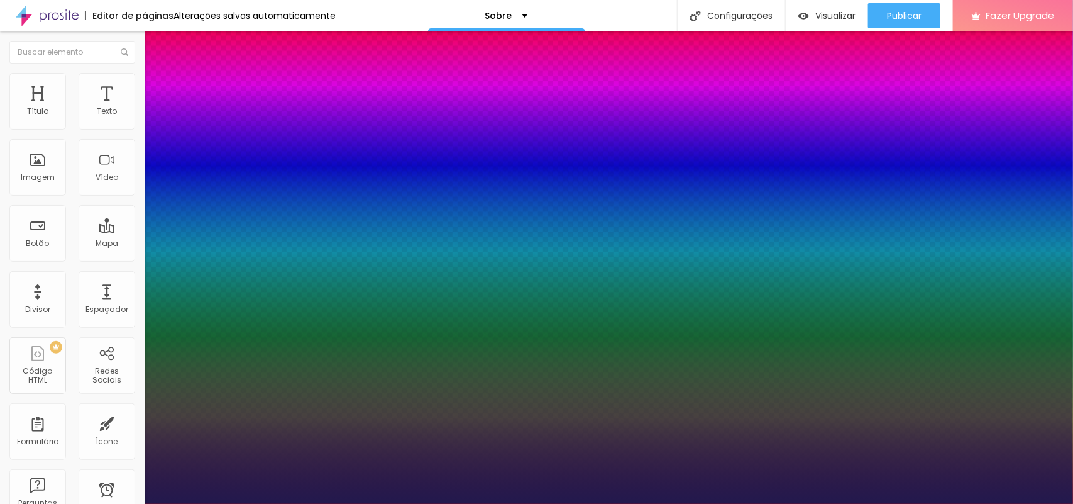
type input "1.3"
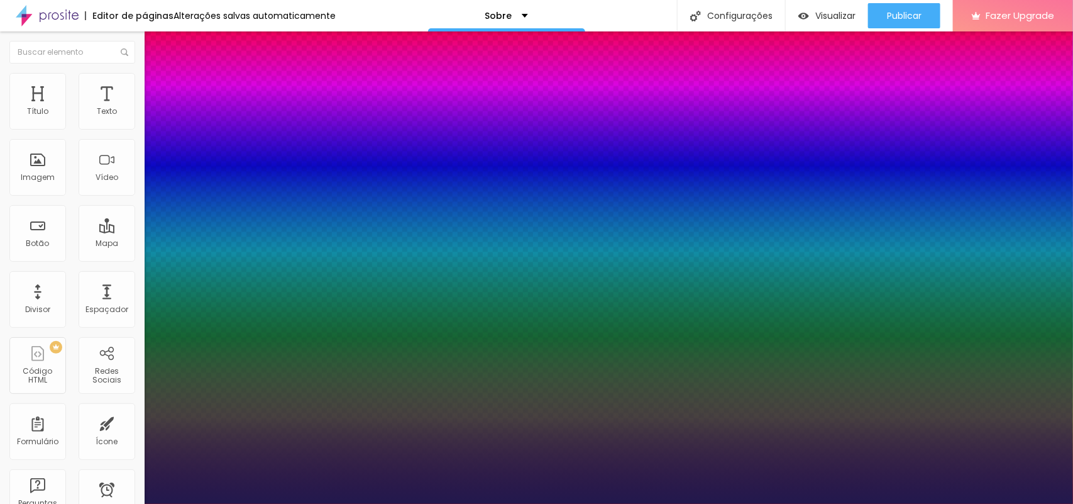
type input "60"
type input "36"
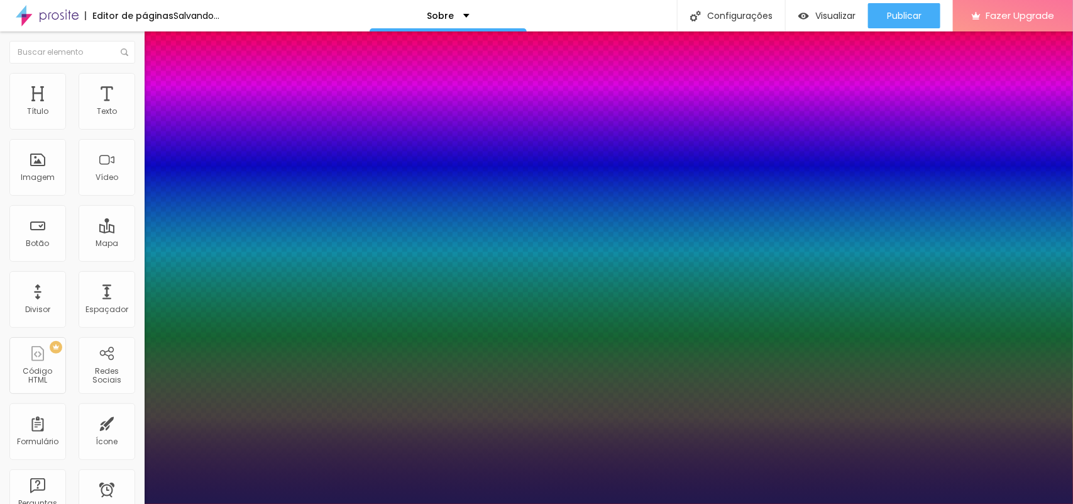
type input "36"
type input "22"
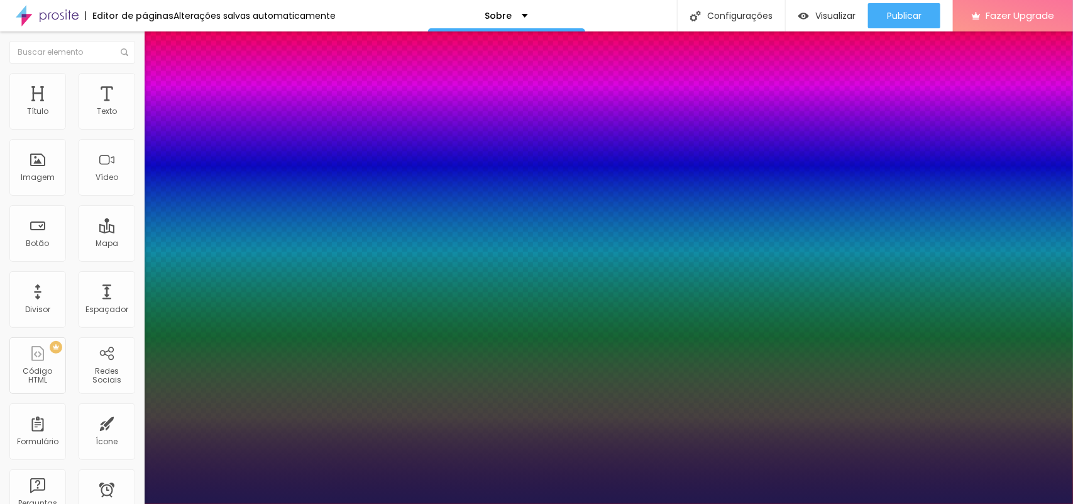
type input "21"
type input "20"
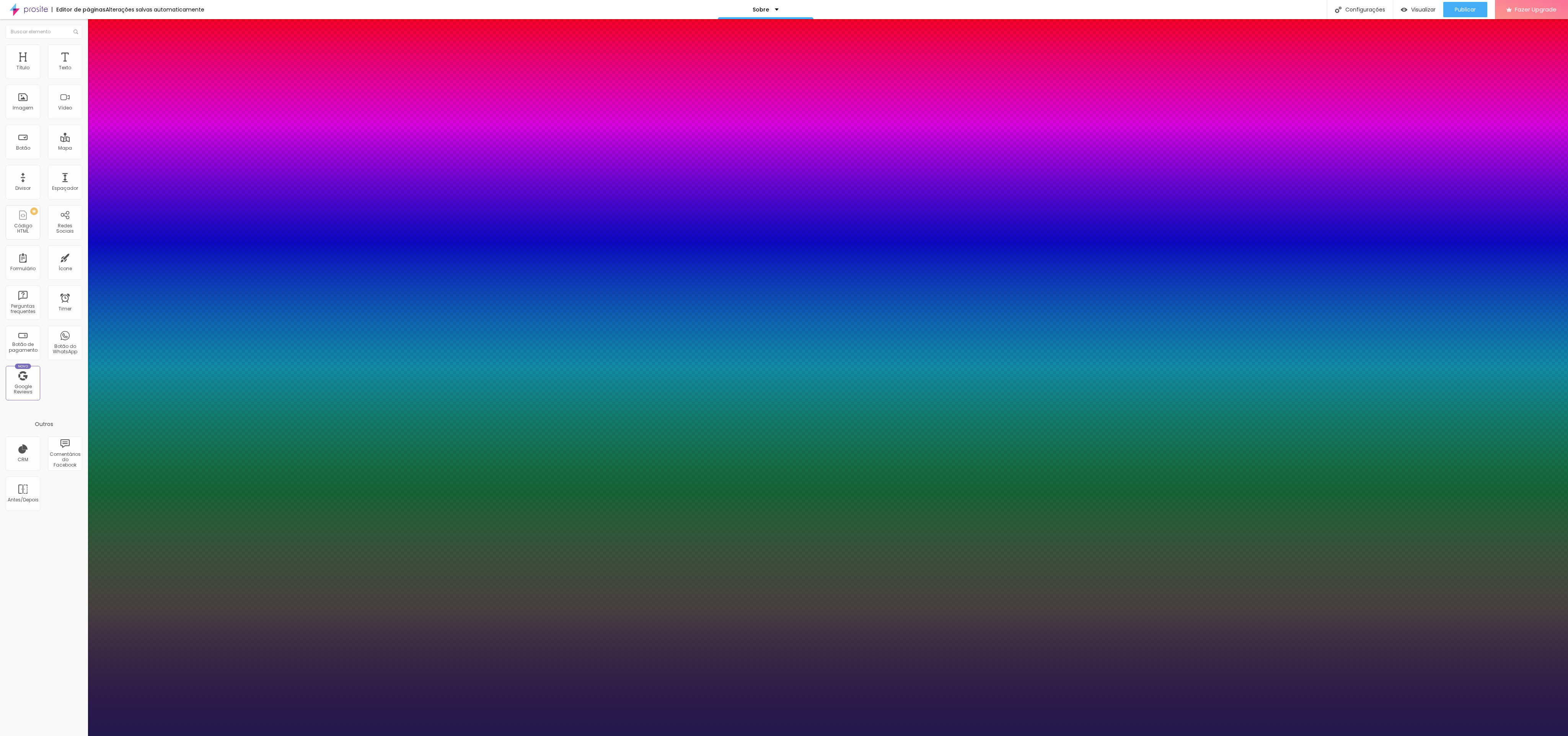
type input "42"
type input "41"
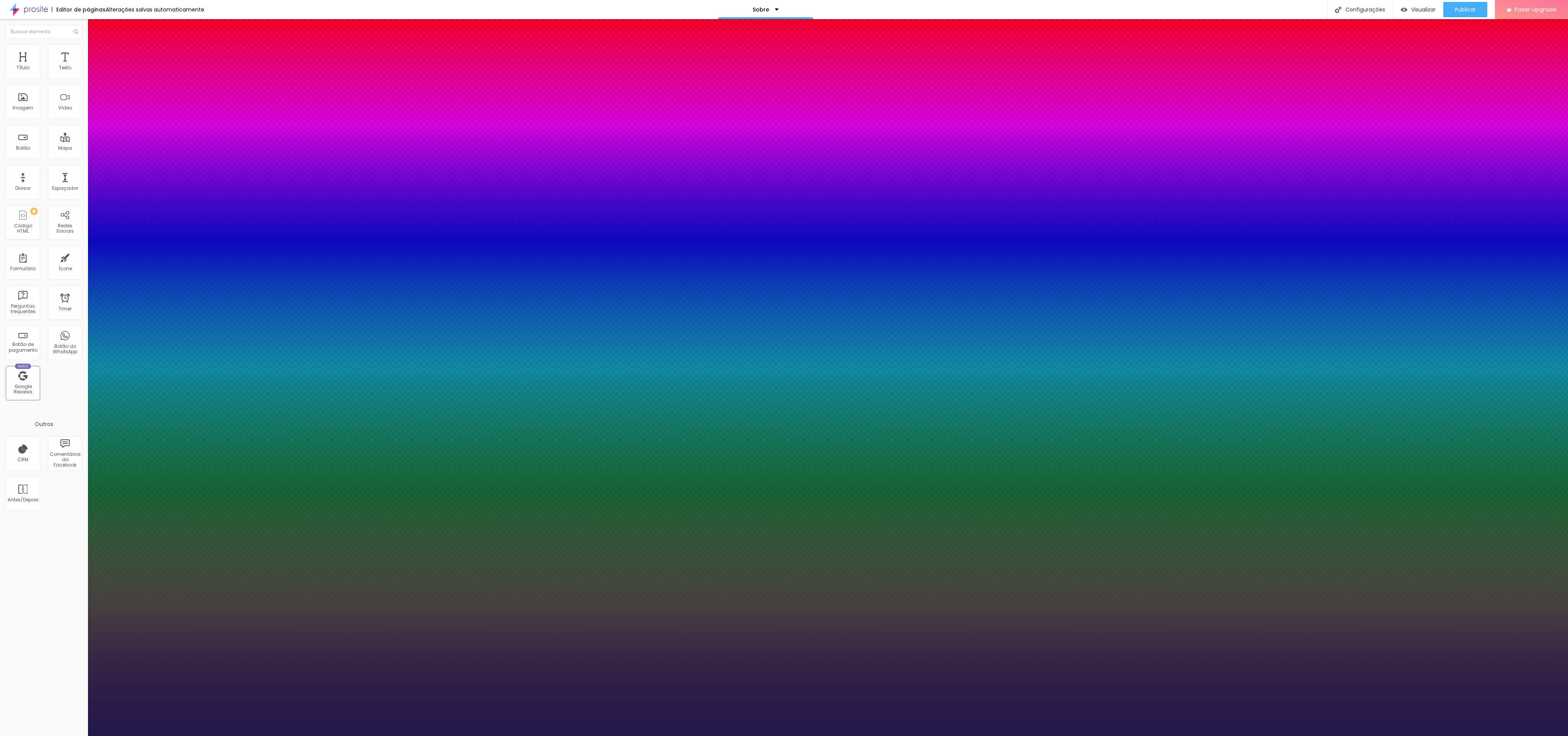
type input "40"
type input "39"
type input "38"
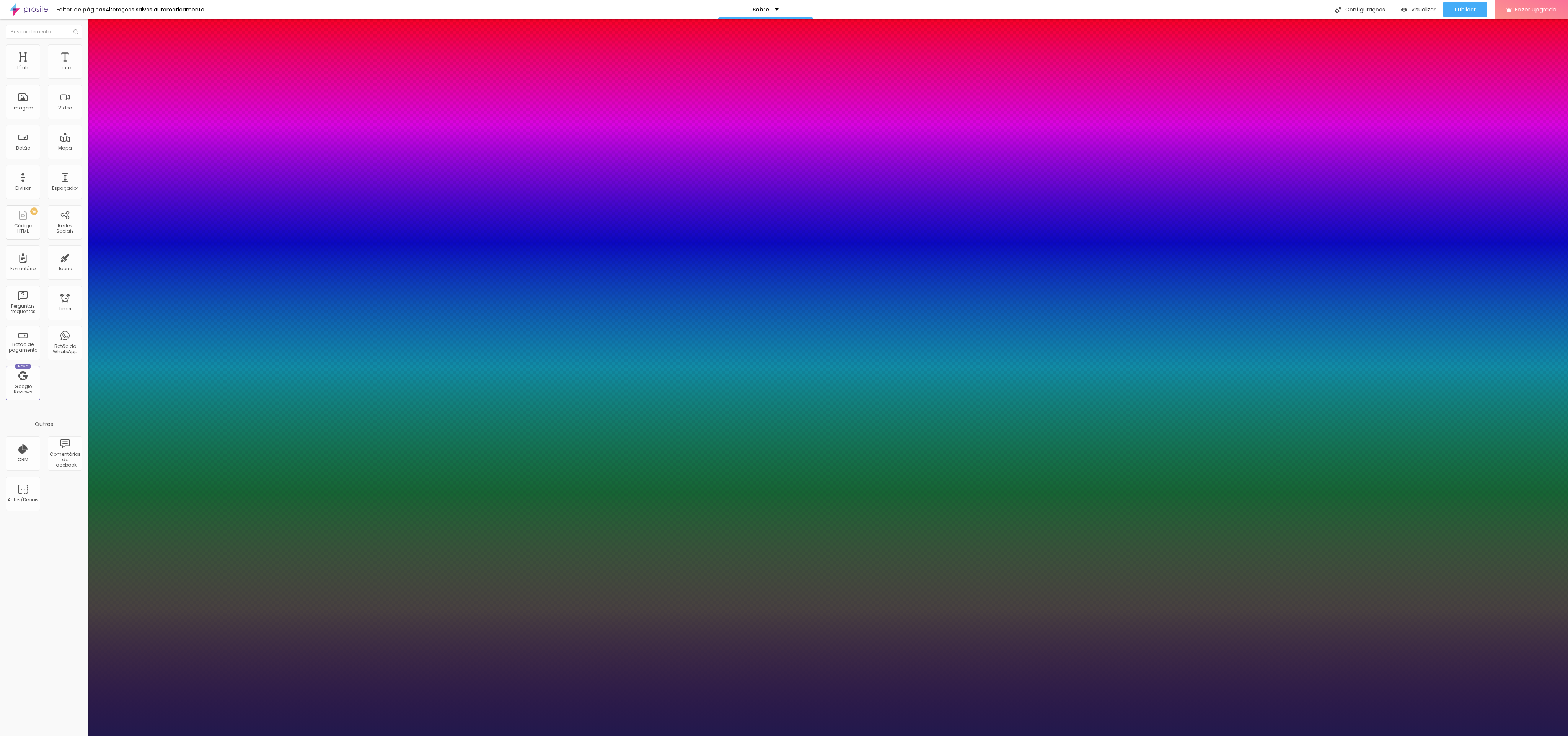
type input "38"
type input "37"
type input "36"
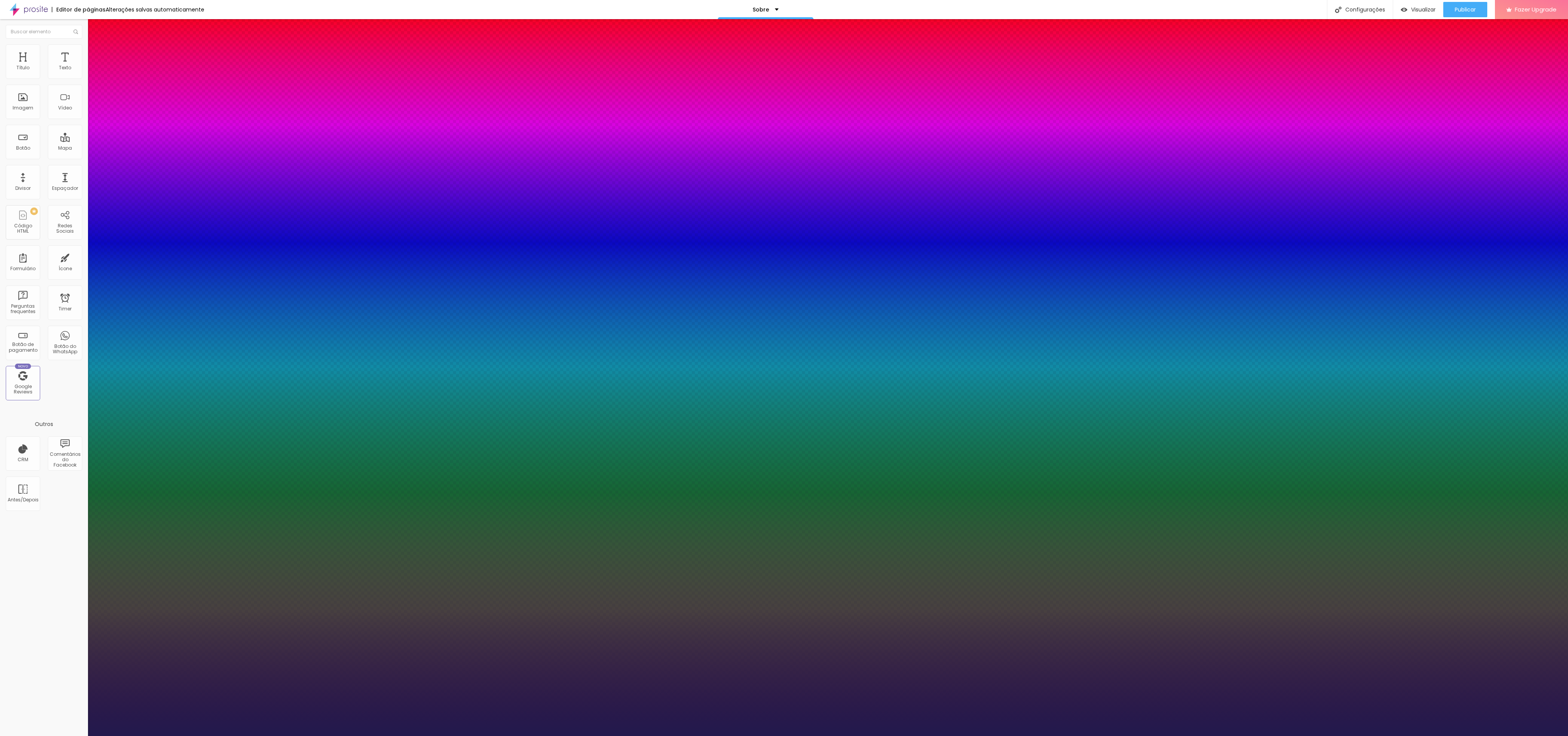
type input "35"
type input "34"
type input "33"
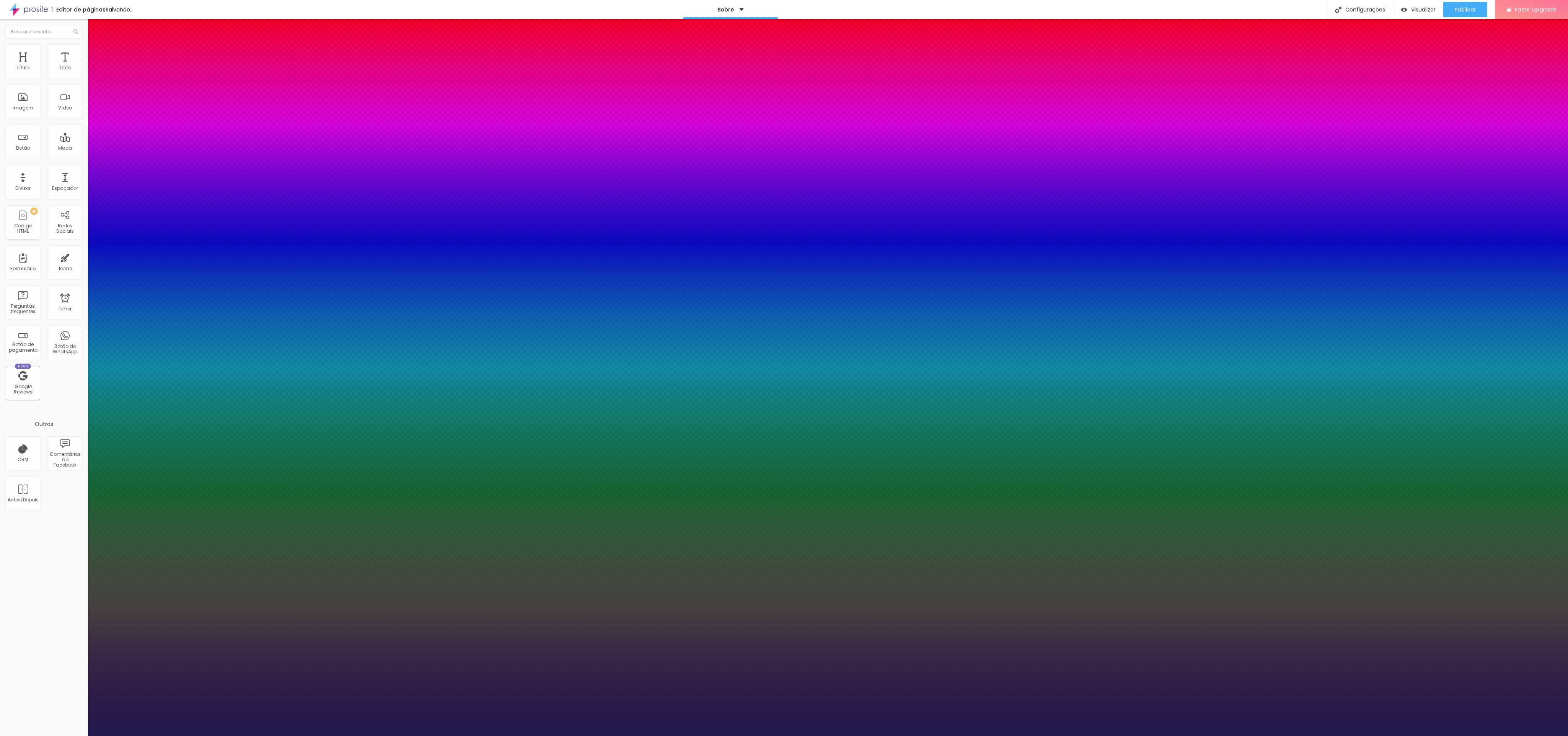
type input "33"
type input "32"
type input "31"
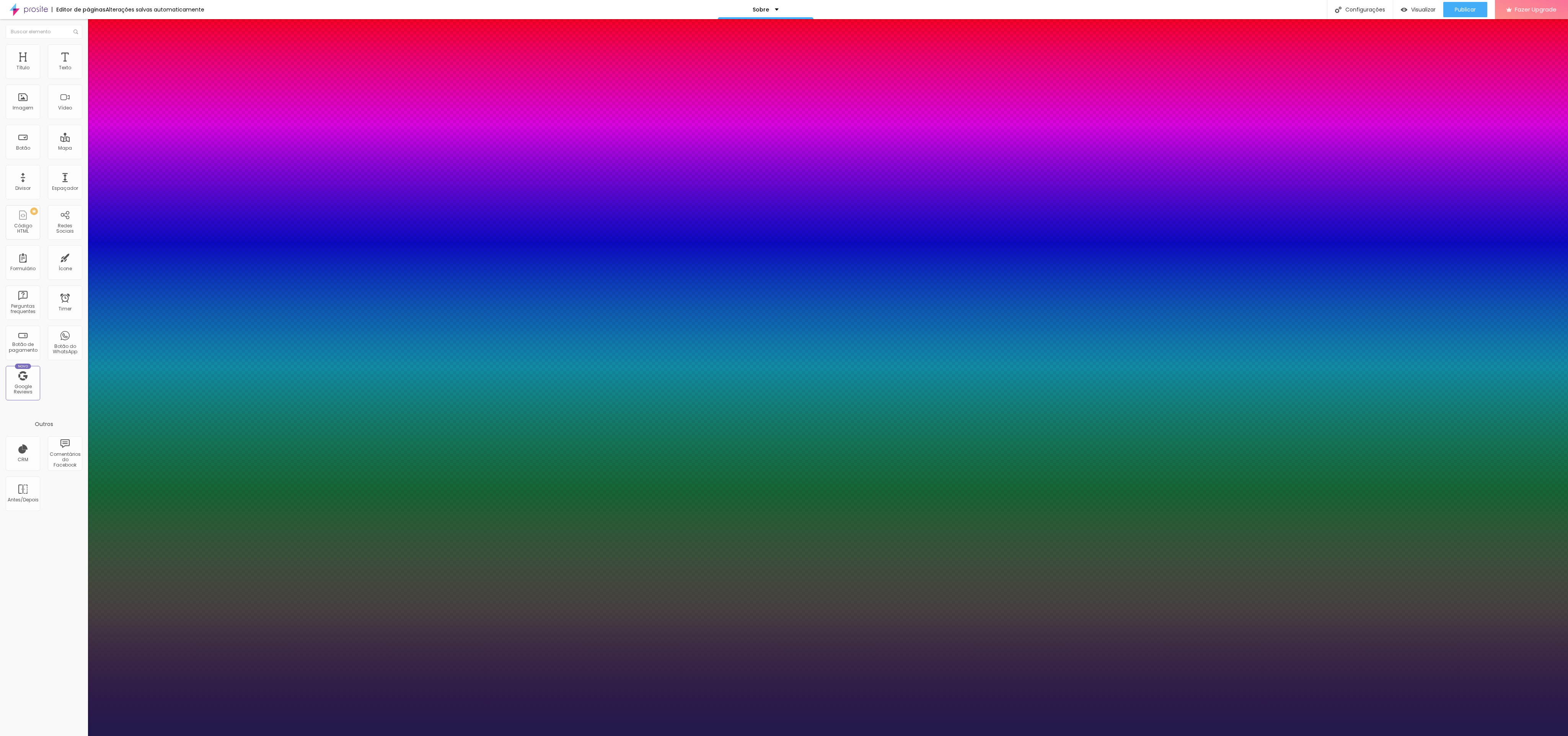
type input "30"
type input "29"
type input "28"
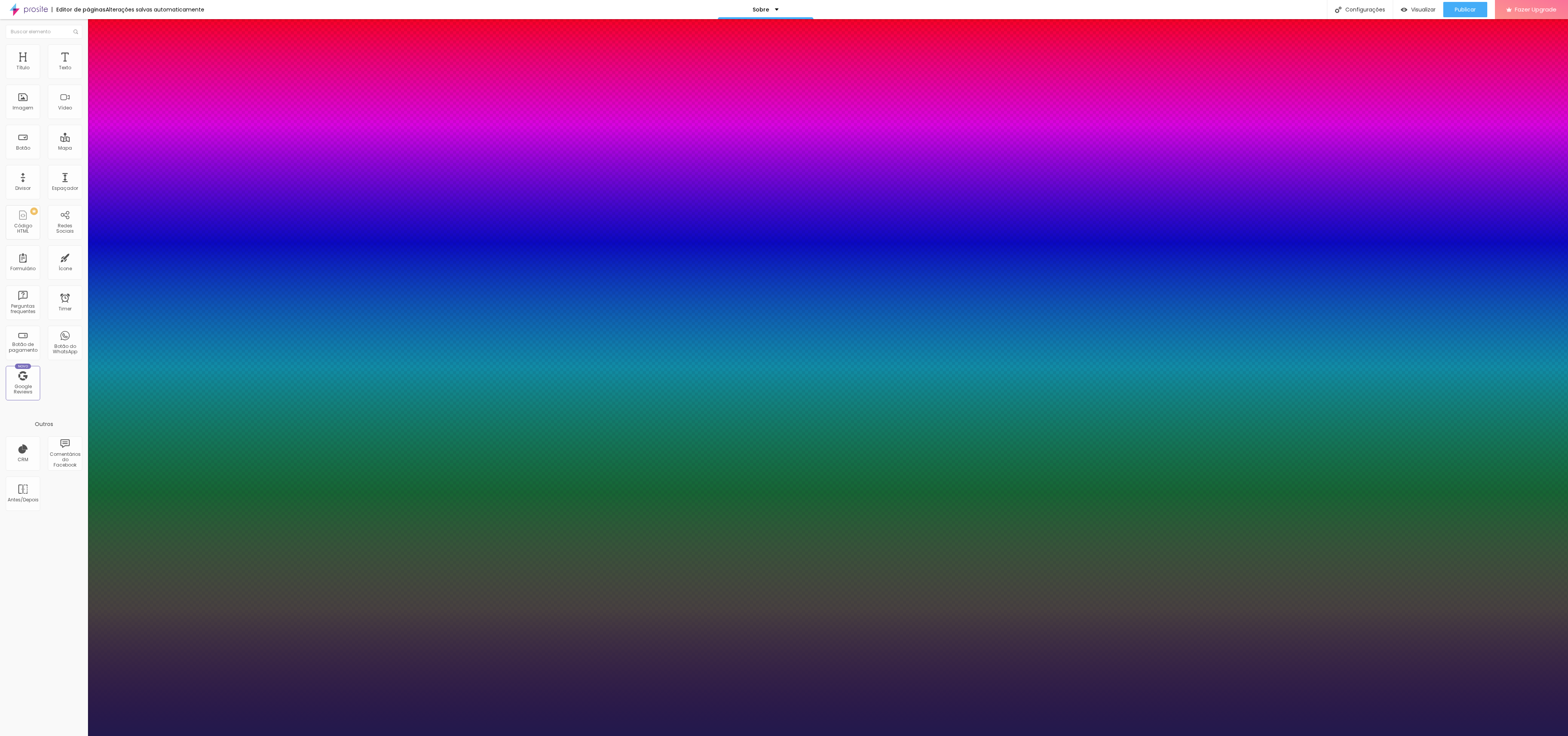
type input "28"
type input "27"
type input "26"
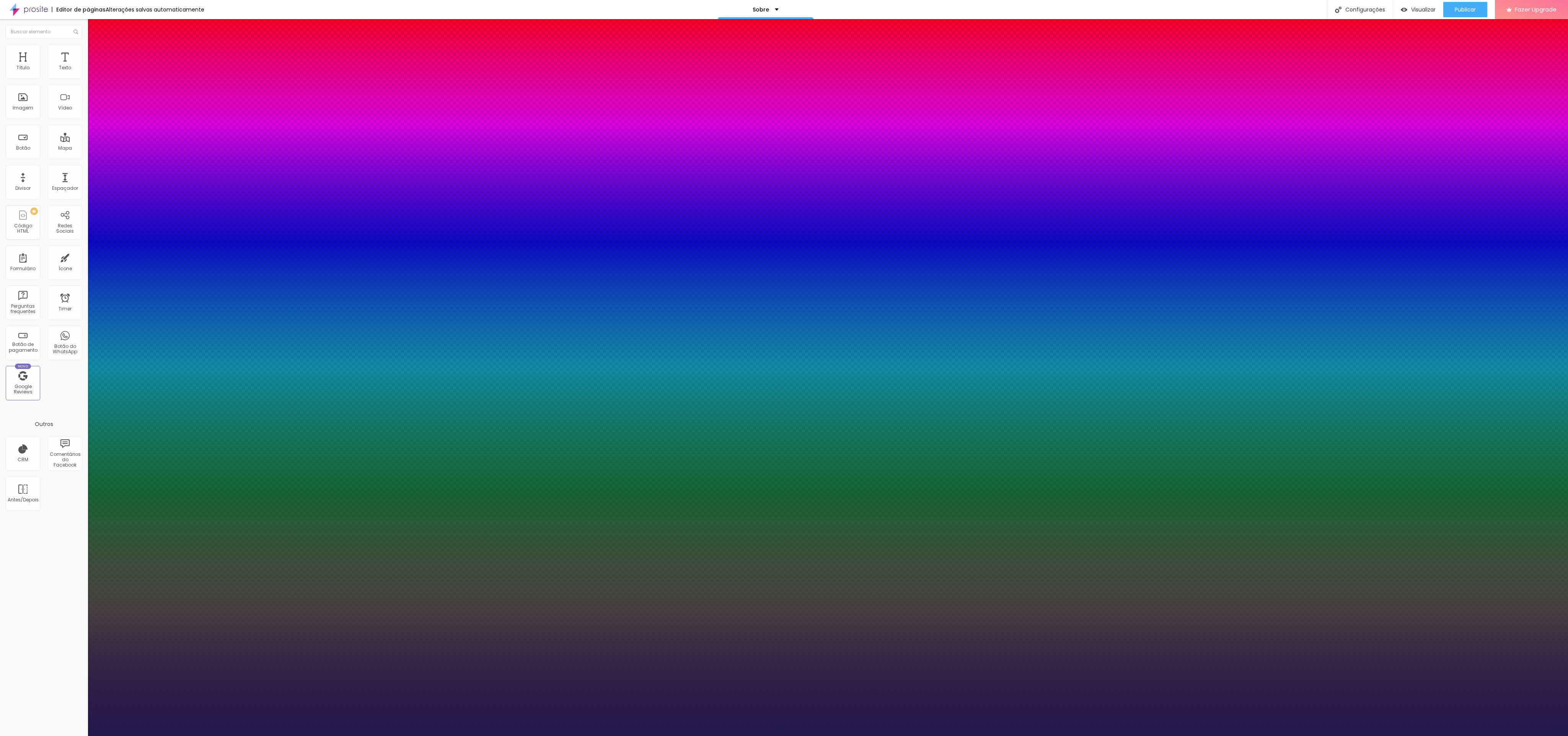
type input "25"
type input "24"
type input "23"
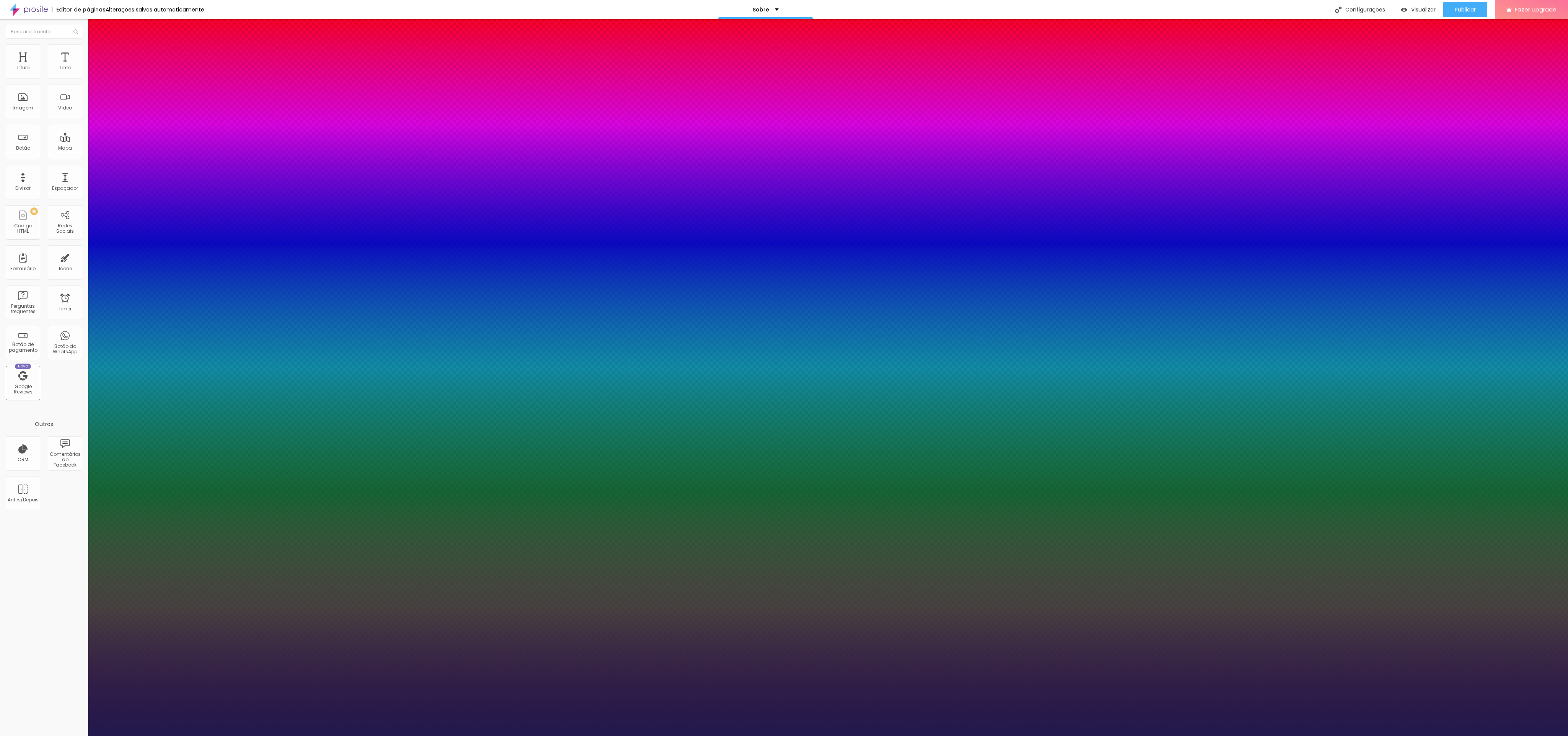
type input "23"
type input "22"
click at [522, 245] on div at bounding box center [784, 736] width 1568 height 0
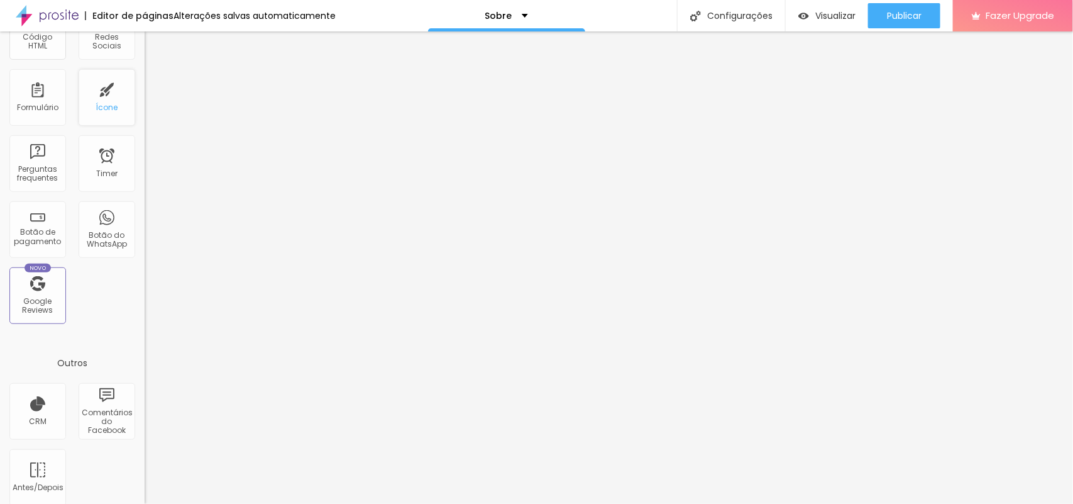
scroll to position [344, 0]
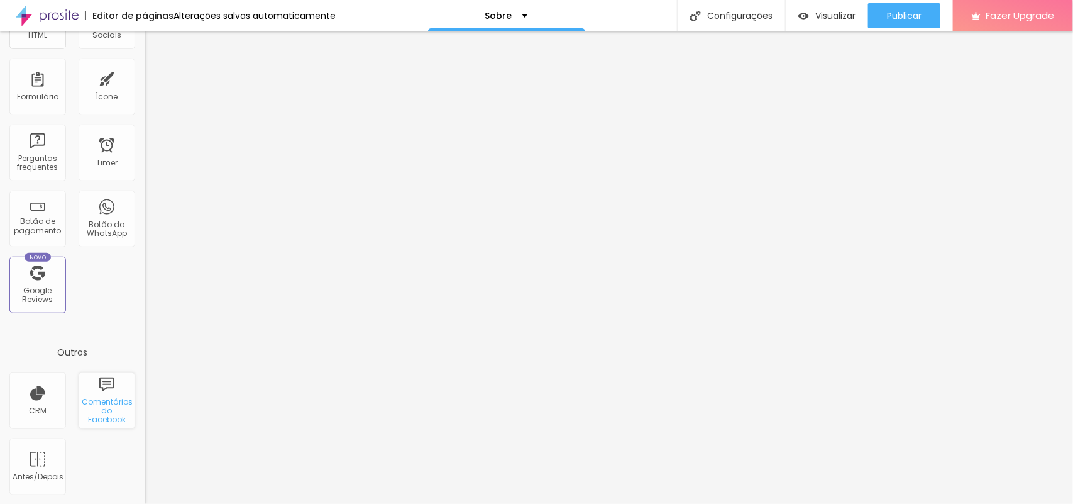
click at [90, 400] on div "Comentários do Facebook" at bounding box center [107, 410] width 50 height 27
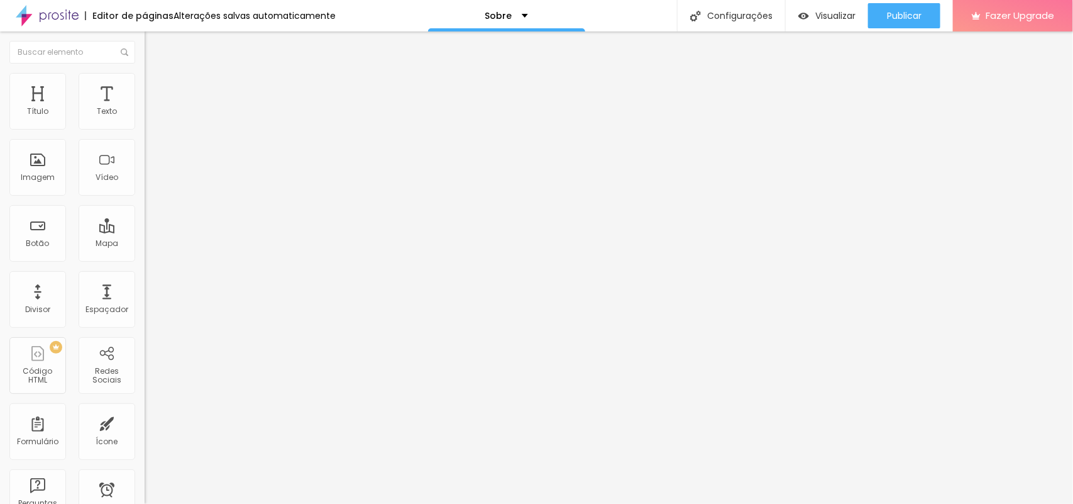
click at [145, 44] on button "Editar Seção" at bounding box center [217, 45] width 145 height 29
click at [858, 14] on span "Publicar" at bounding box center [904, 16] width 35 height 10
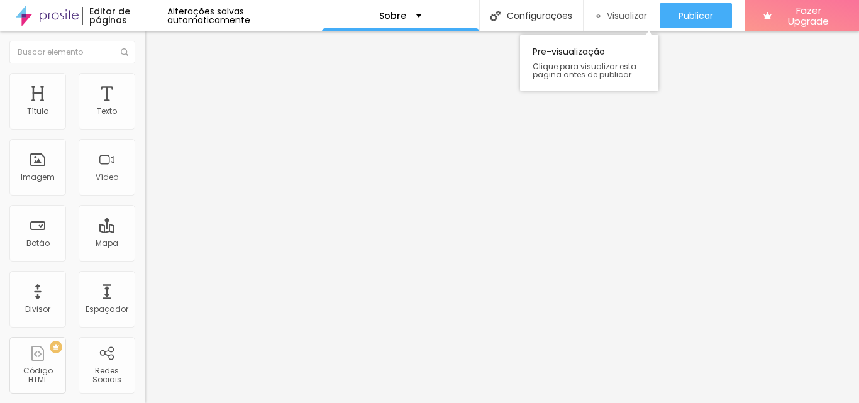
click at [620, 11] on span "Visualizar" at bounding box center [627, 16] width 40 height 10
click at [154, 44] on img "button" at bounding box center [159, 46] width 10 height 10
click at [145, 117] on div "Instagram" at bounding box center [217, 184] width 145 height 173
type input "[URL][DOMAIN_NAME]"
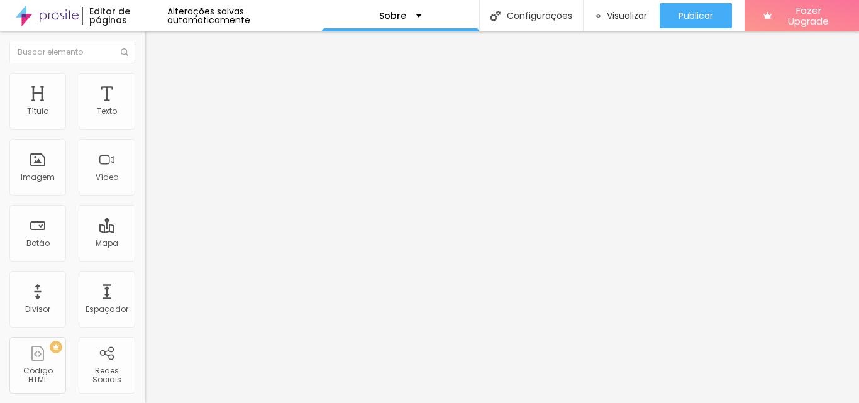
click at [145, 254] on div "Instagram" at bounding box center [217, 258] width 145 height 8
click at [154, 47] on img "button" at bounding box center [159, 46] width 10 height 10
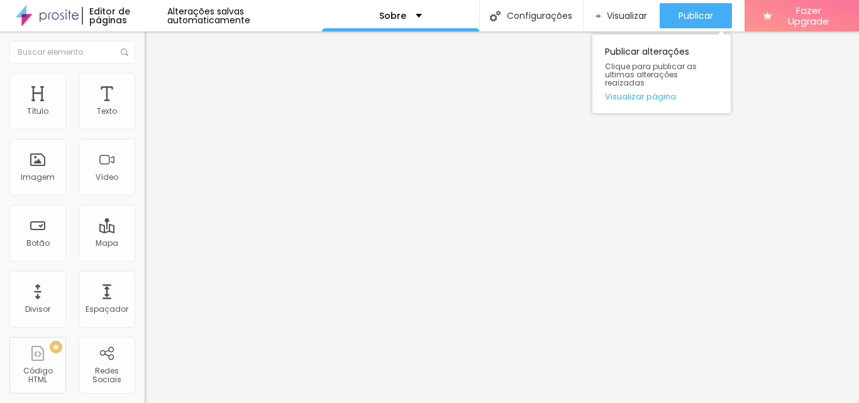
click at [682, 3] on div "Publicar Publicar alterações Clique para publicar as ultimas alterações reaizad…" at bounding box center [695, 15] width 72 height 31
click at [685, 13] on span "Publicar" at bounding box center [695, 16] width 35 height 10
click at [695, 14] on span "Publicar" at bounding box center [695, 16] width 35 height 10
